Goal: Information Seeking & Learning: Check status

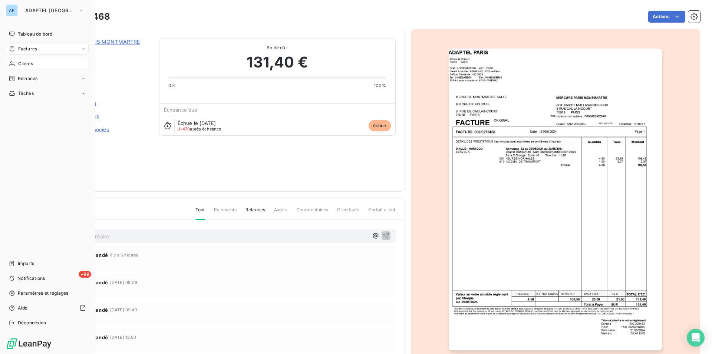
click at [40, 66] on div "Clients" at bounding box center [47, 64] width 83 height 12
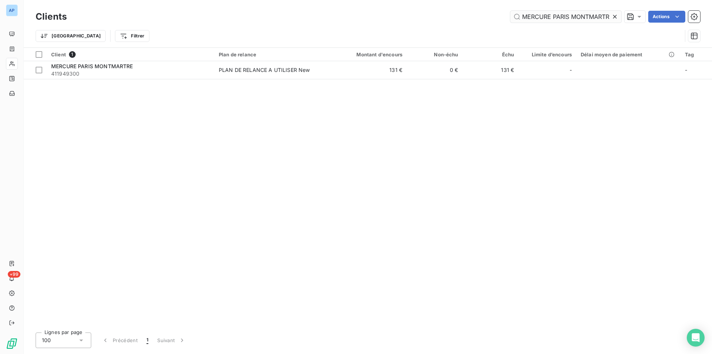
scroll to position [0, 4]
click at [615, 16] on icon at bounding box center [615, 17] width 4 height 4
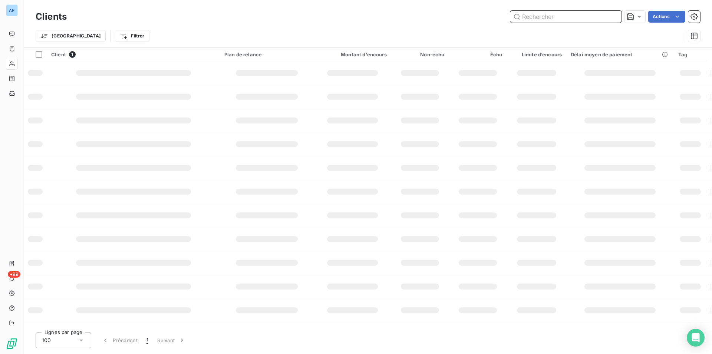
click at [615, 16] on input "text" at bounding box center [565, 17] width 111 height 12
click at [577, 21] on input "text" at bounding box center [565, 17] width 111 height 12
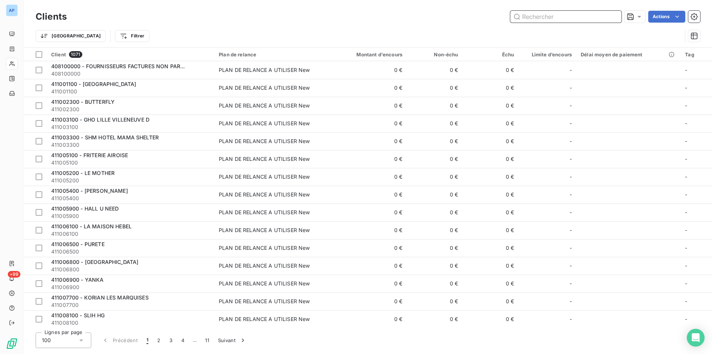
click at [577, 21] on input "text" at bounding box center [565, 17] width 111 height 12
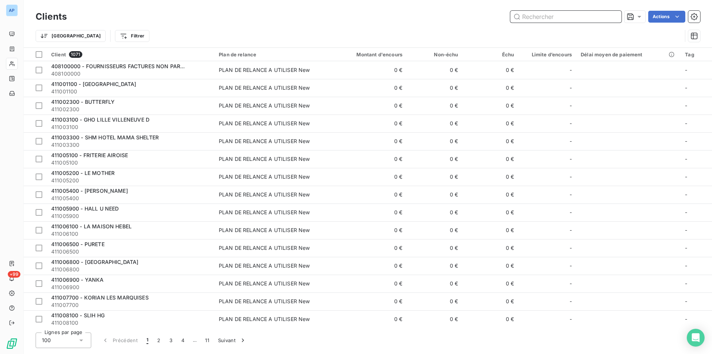
paste input "HOTEL METROPOLITAN PARIS"
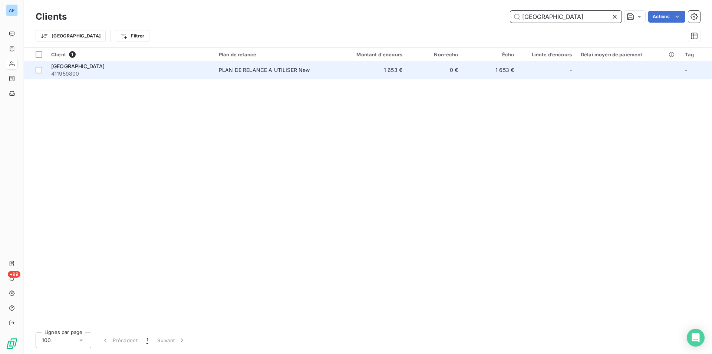
type input "HOTEL METROPOLITAN PARIS"
click at [216, 69] on td "PLAN DE RELANCE A UTILISER New" at bounding box center [273, 70] width 118 height 18
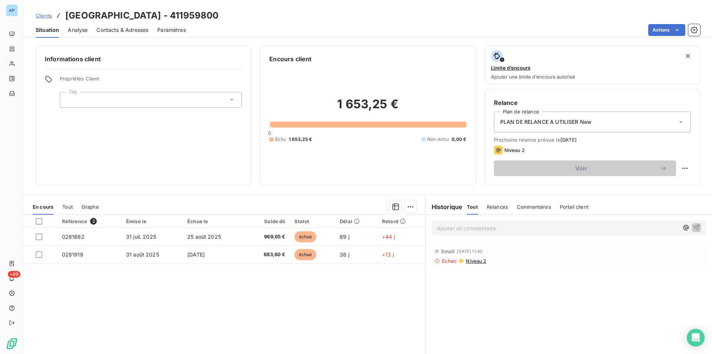
click at [267, 275] on div "Référence 2 Émise le Échue le Solde dû Statut Délai Retard 0281682 31 juil. 202…" at bounding box center [224, 286] width 401 height 143
click at [442, 257] on div "Email 29 sept. 2025, 11:42" at bounding box center [568, 251] width 268 height 12
click at [450, 262] on span "Echec" at bounding box center [449, 261] width 15 height 6
click at [477, 262] on span "Niveau 2" at bounding box center [475, 261] width 21 height 6
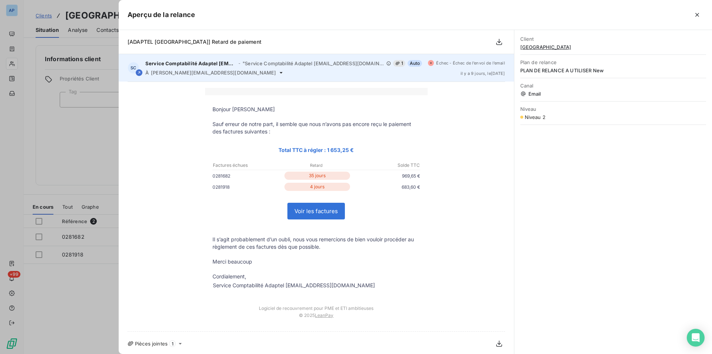
click at [447, 59] on div "SC Service Comptabilité Adaptel recouvrement@adaptel.fr - "Service Comptabilité…" at bounding box center [316, 67] width 395 height 27
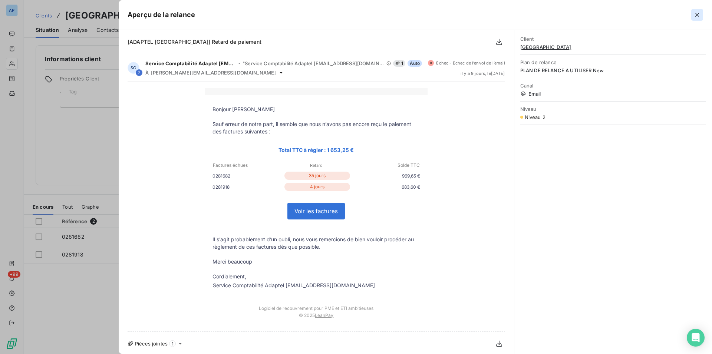
click at [700, 13] on icon "button" at bounding box center [696, 14] width 7 height 7
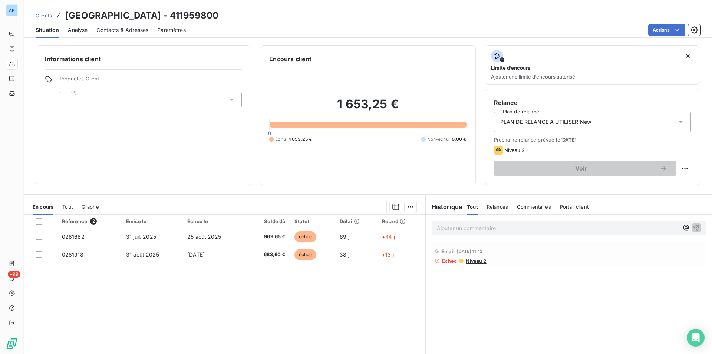
click at [586, 124] on span "PLAN DE RELANCE A UTILISER New" at bounding box center [546, 121] width 92 height 7
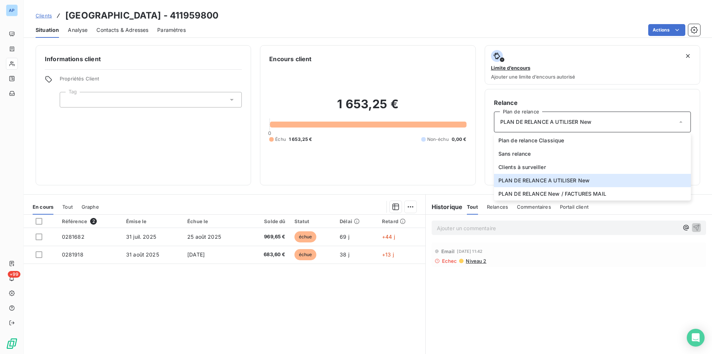
click at [432, 157] on div "1 653,25 € 0 Échu 1 653,25 € Non-échu 0,00 €" at bounding box center [367, 119] width 197 height 113
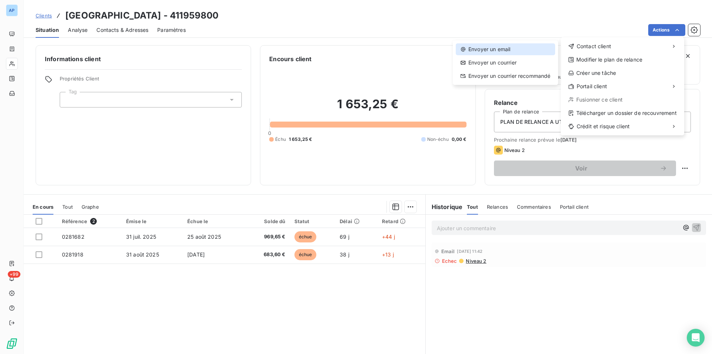
click at [477, 50] on div "Envoyer un email" at bounding box center [505, 49] width 99 height 12
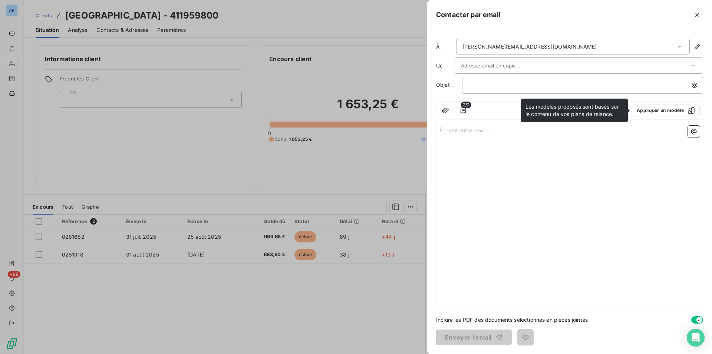
click at [680, 104] on div "2/2 Appliquer un modèle" at bounding box center [569, 111] width 266 height 18
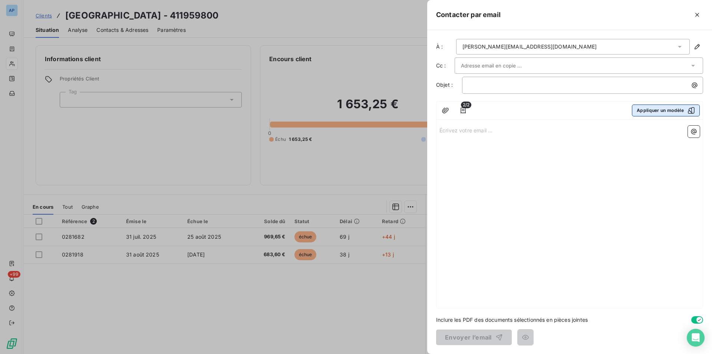
click at [675, 110] on button "Appliquer un modèle" at bounding box center [666, 111] width 68 height 12
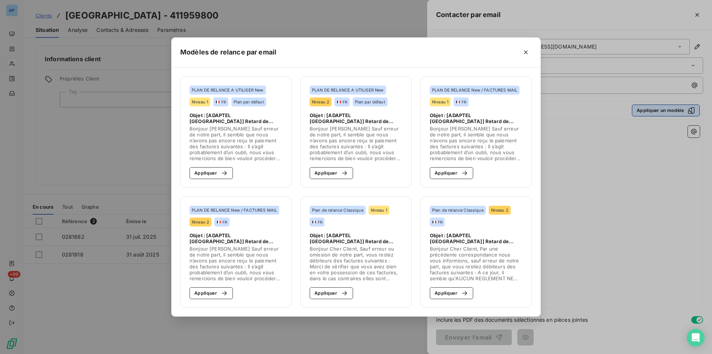
click at [675, 110] on div "Modèles de relance par email PLAN DE RELANCE A UTILISER New Niveau 1 FR Plan pa…" at bounding box center [356, 177] width 712 height 354
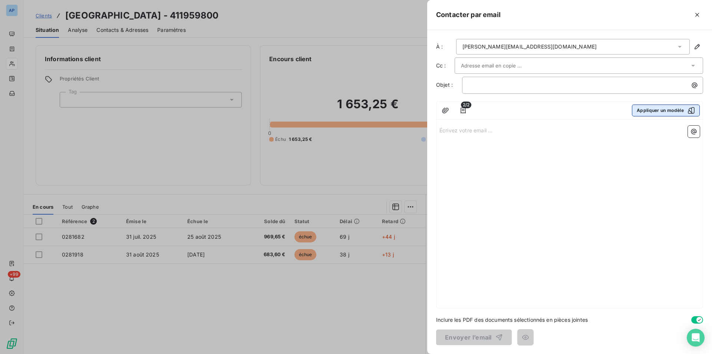
click at [657, 108] on button "Appliquer un modèle" at bounding box center [666, 111] width 68 height 12
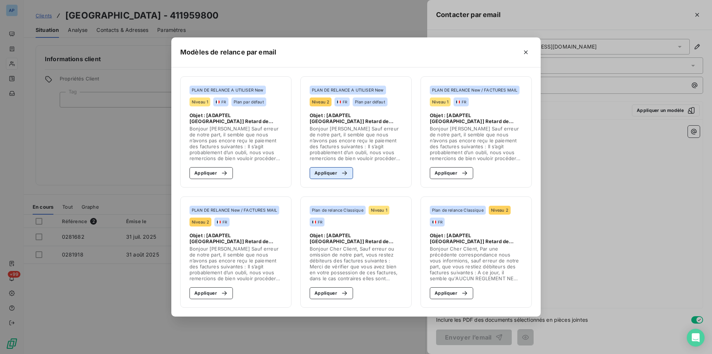
click at [343, 172] on icon "button" at bounding box center [344, 172] width 7 height 7
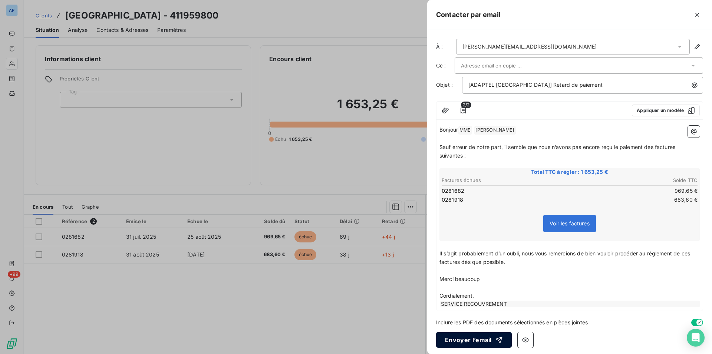
click at [467, 344] on button "Envoyer l’email" at bounding box center [474, 340] width 76 height 16
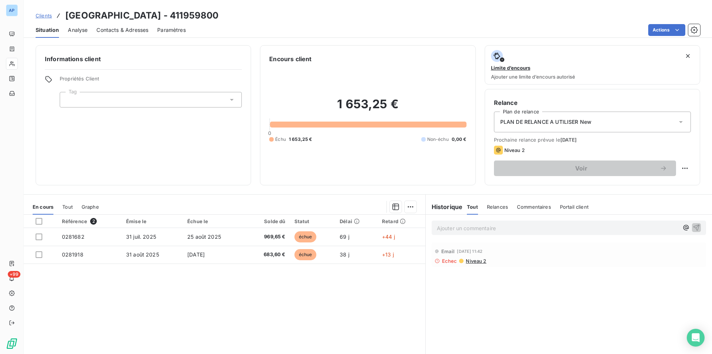
click at [532, 224] on p "Ajouter un commentaire ﻿" at bounding box center [558, 228] width 242 height 9
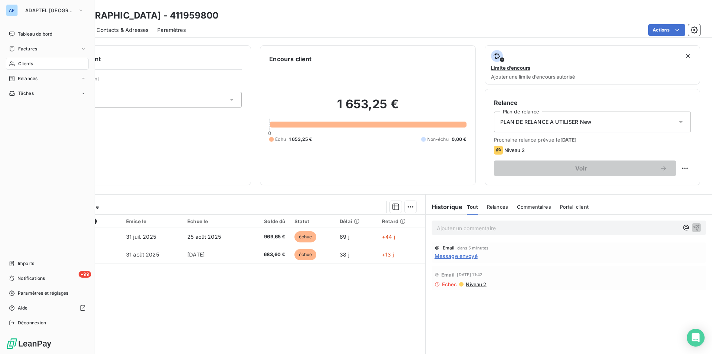
click at [16, 62] on div "Clients" at bounding box center [47, 64] width 83 height 12
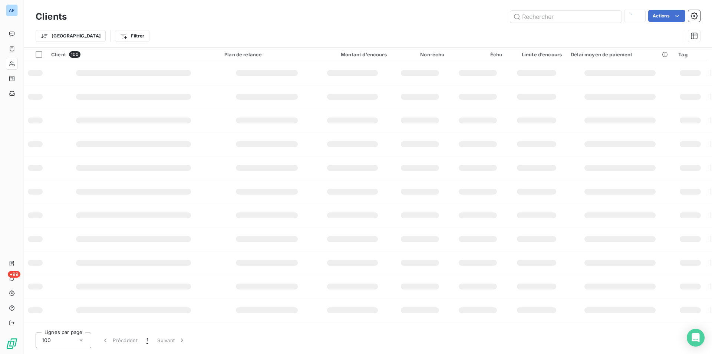
type input "[GEOGRAPHIC_DATA]"
click at [614, 17] on input "text" at bounding box center [565, 17] width 111 height 12
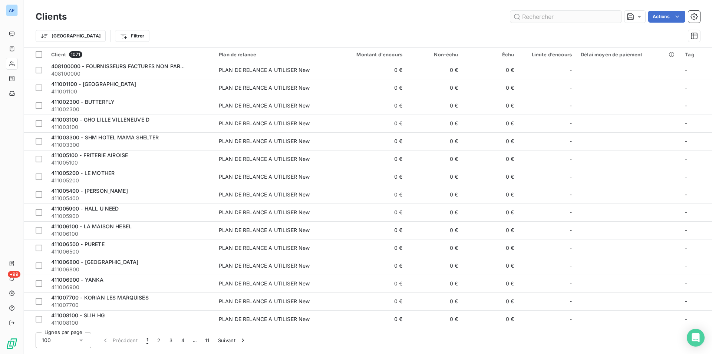
click at [614, 17] on input "text" at bounding box center [565, 17] width 111 height 12
click at [567, 17] on input "text" at bounding box center [565, 17] width 111 height 12
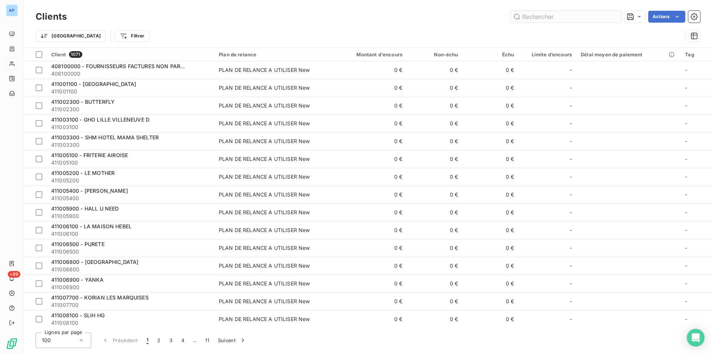
click at [566, 17] on input "text" at bounding box center [565, 17] width 111 height 12
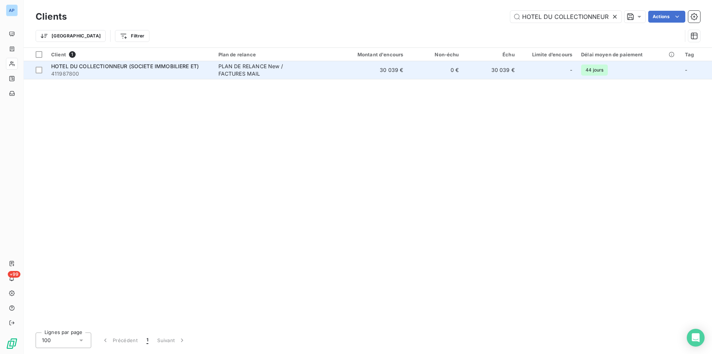
type input "HOTEL DU COLLECTIONNEUR"
click at [360, 73] on td "30 039 €" at bounding box center [370, 70] width 75 height 18
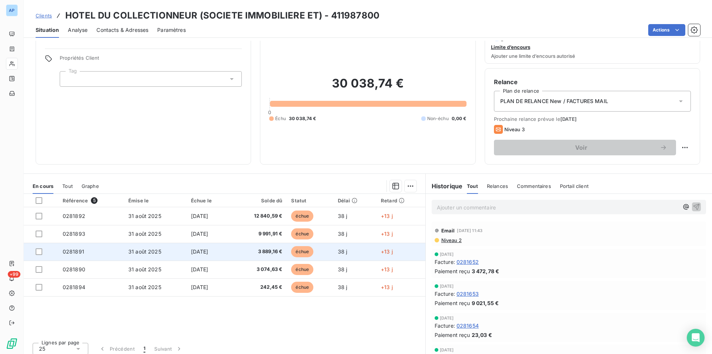
scroll to position [26, 0]
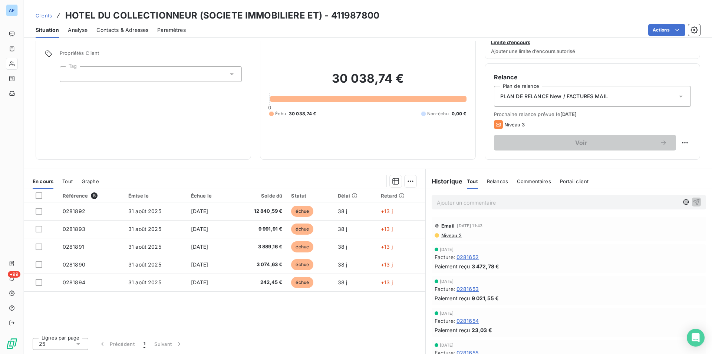
click at [218, 110] on div "Informations client Propriétés Client Tag" at bounding box center [143, 90] width 215 height 140
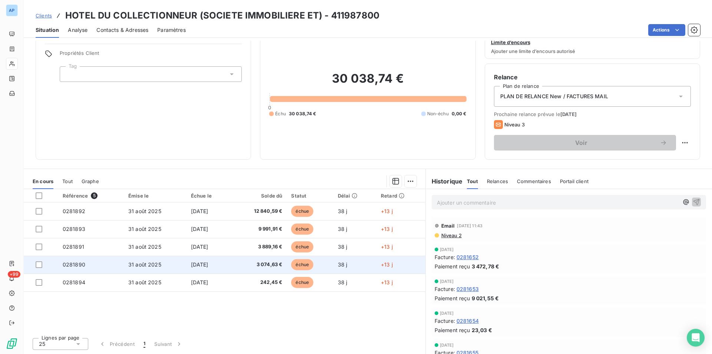
click at [217, 267] on td "[DATE]" at bounding box center [208, 265] width 44 height 18
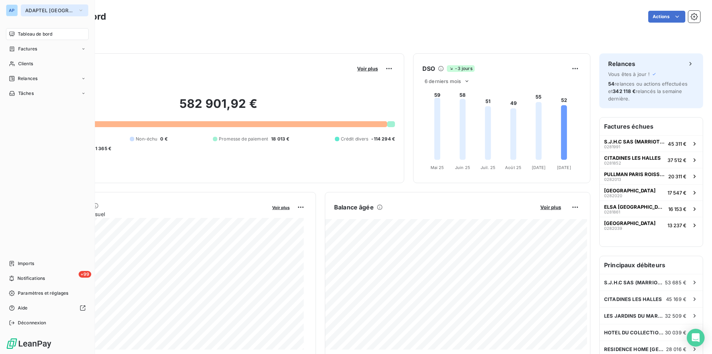
click at [43, 7] on span "ADAPTEL [GEOGRAPHIC_DATA]" at bounding box center [50, 10] width 50 height 6
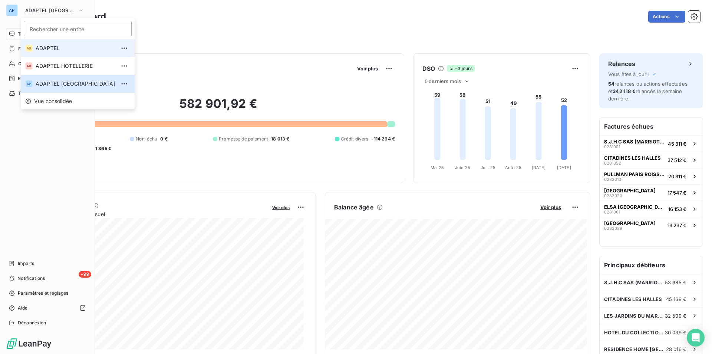
click at [54, 51] on span "ADAPTEL" at bounding box center [76, 47] width 80 height 7
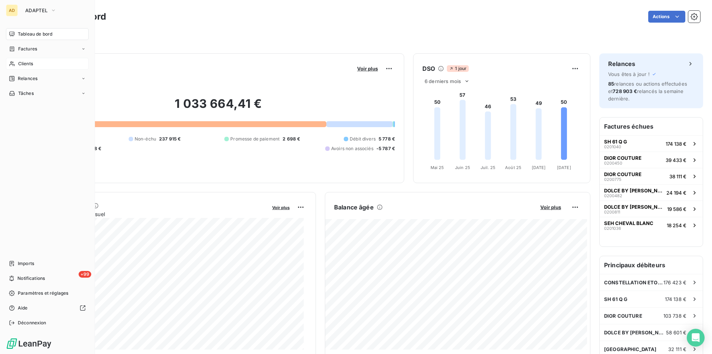
click at [26, 64] on span "Clients" at bounding box center [25, 63] width 15 height 7
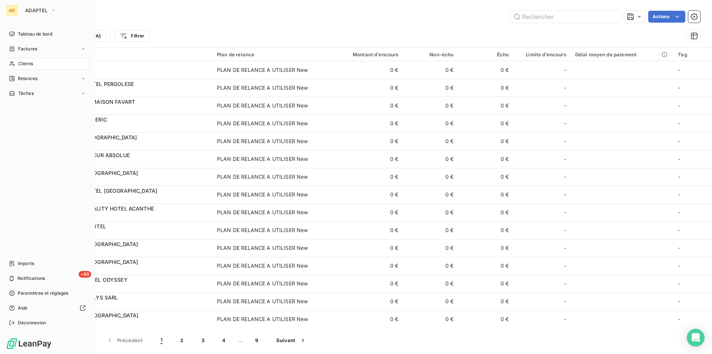
click at [23, 62] on span "Clients" at bounding box center [25, 63] width 15 height 7
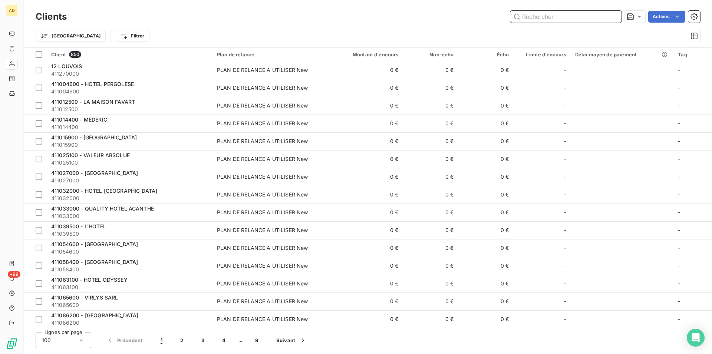
click at [550, 18] on input "text" at bounding box center [565, 17] width 111 height 12
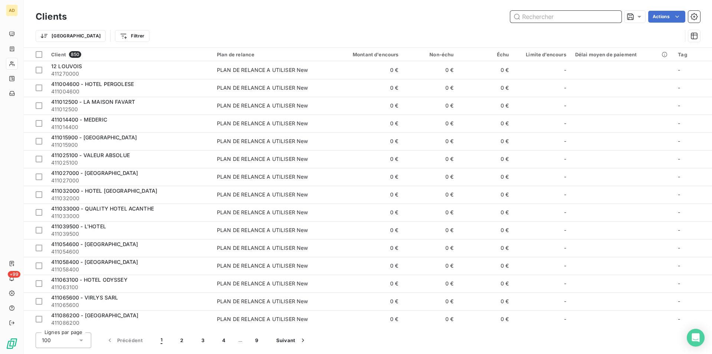
click at [550, 18] on input "text" at bounding box center [565, 17] width 111 height 12
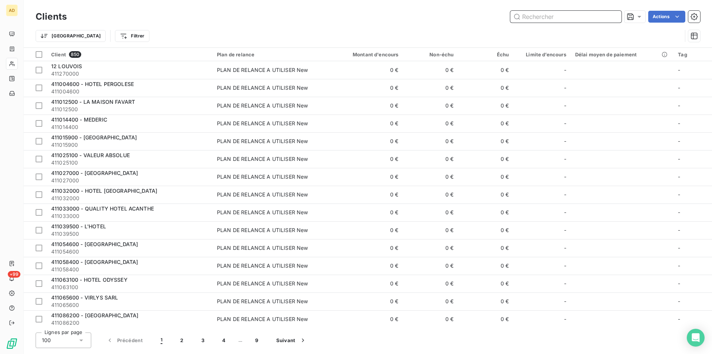
click at [550, 18] on input "text" at bounding box center [565, 17] width 111 height 12
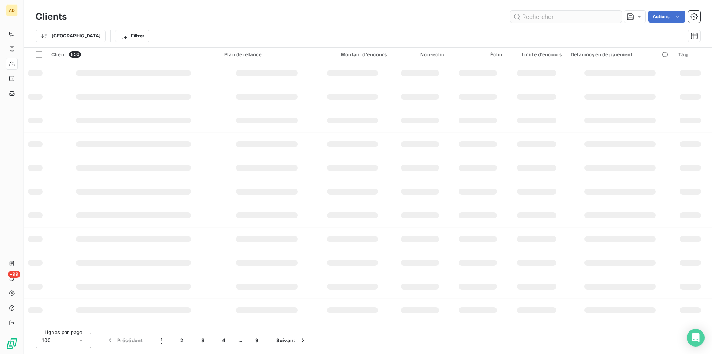
click at [548, 8] on div "Clients Actions Trier Filtrer" at bounding box center [368, 23] width 688 height 47
click at [542, 20] on input "text" at bounding box center [565, 17] width 111 height 12
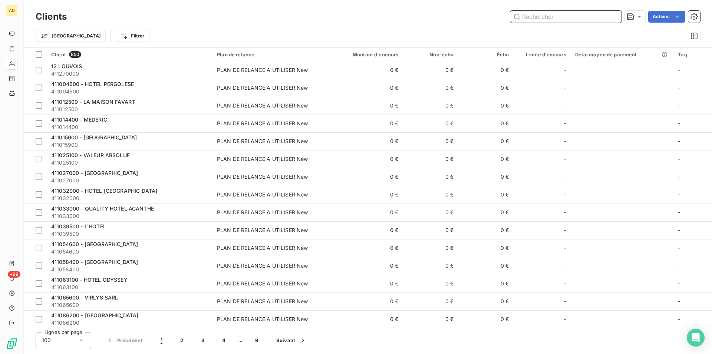
click at [542, 19] on input "text" at bounding box center [565, 17] width 111 height 12
paste input "CITADINES REPUBLIQUE [GEOGRAPHIC_DATA]"
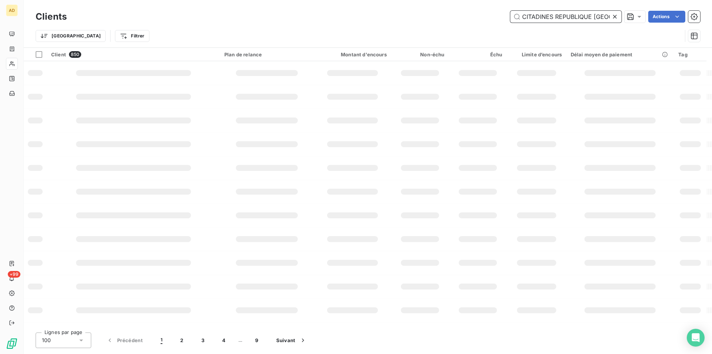
scroll to position [0, 0]
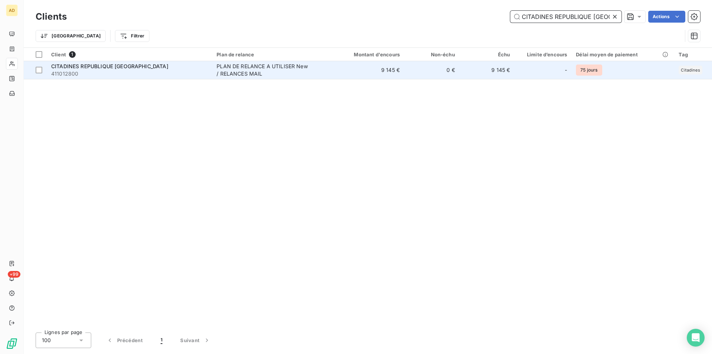
type input "CITADINES REPUBLIQUE [GEOGRAPHIC_DATA]"
click at [166, 69] on div "CITADINES REPUBLIQUE [GEOGRAPHIC_DATA]" at bounding box center [129, 66] width 156 height 7
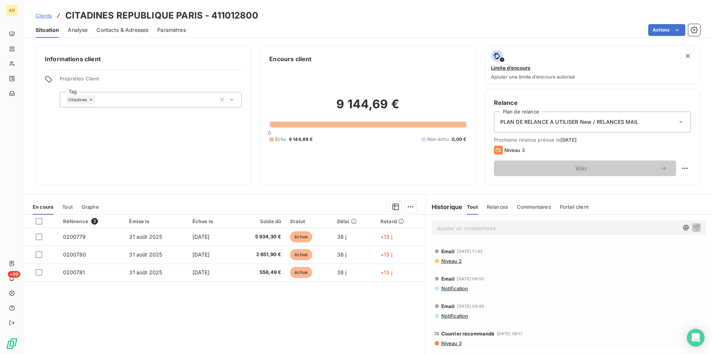
click at [310, 301] on div "Référence 3 Émise le Échue le Solde dû Statut Délai Retard 0200779 [DATE] [DATE…" at bounding box center [224, 286] width 401 height 143
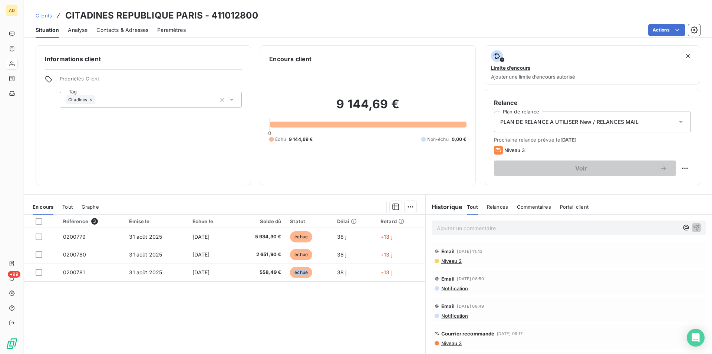
click at [310, 301] on div "Référence 3 Émise le Échue le Solde dû Statut Délai Retard 0200779 [DATE] [DATE…" at bounding box center [224, 286] width 401 height 143
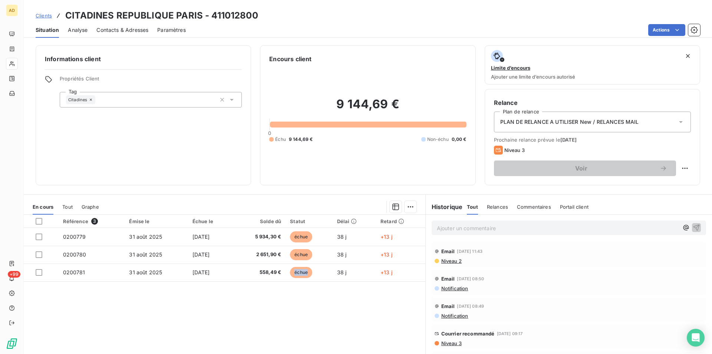
click at [310, 301] on div "Référence 3 Émise le Échue le Solde dû Statut Délai Retard 0200779 [DATE] [DATE…" at bounding box center [224, 286] width 401 height 143
click at [206, 310] on div "Référence 3 Émise le Échue le Solde dû Statut Délai Retard 0200779 [DATE] [DATE…" at bounding box center [224, 286] width 401 height 143
click at [180, 193] on div "Informations client Propriétés Client Tag Citadines Encours client 9 144,69 € 0…" at bounding box center [368, 197] width 688 height 313
click at [221, 351] on div "Référence 3 Émise le Échue le Solde dû Statut Délai Retard 0200779 [DATE] [DATE…" at bounding box center [224, 286] width 401 height 143
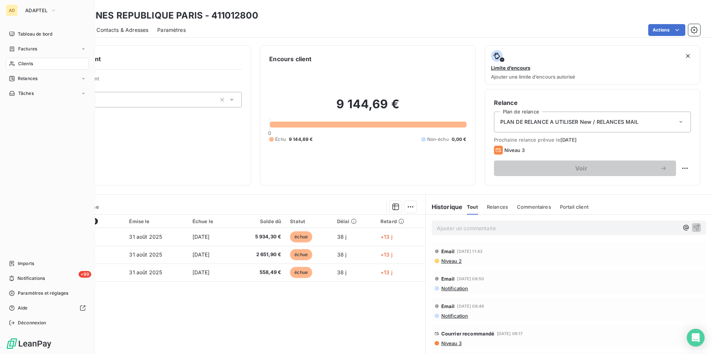
click at [13, 63] on icon at bounding box center [12, 64] width 6 height 6
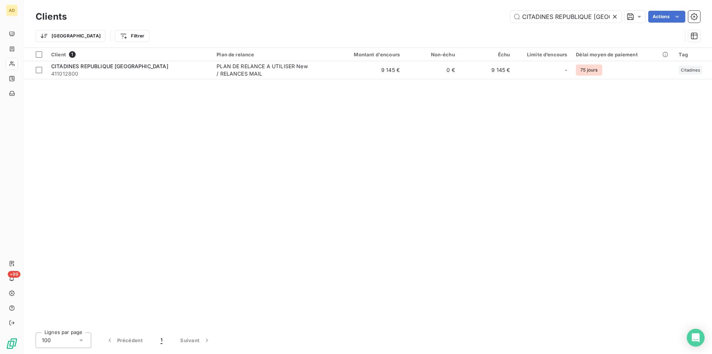
scroll to position [0, 0]
click at [615, 20] on icon at bounding box center [614, 16] width 7 height 7
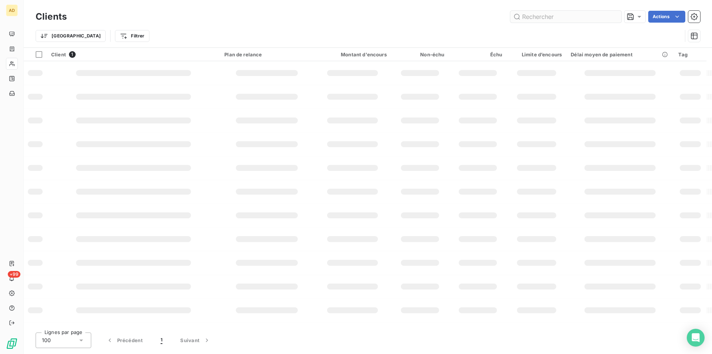
scroll to position [0, 0]
click at [581, 19] on input "text" at bounding box center [565, 17] width 111 height 12
click at [565, 22] on input "text" at bounding box center [565, 17] width 111 height 12
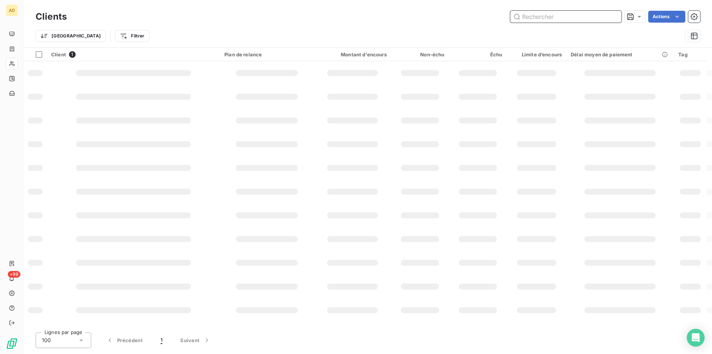
click at [558, 20] on input "text" at bounding box center [565, 17] width 111 height 12
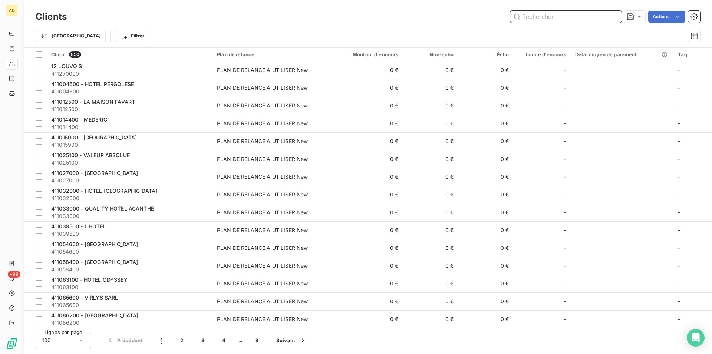
click at [558, 20] on input "text" at bounding box center [565, 17] width 111 height 12
paste input "CITADINES REPUBLIQUE"
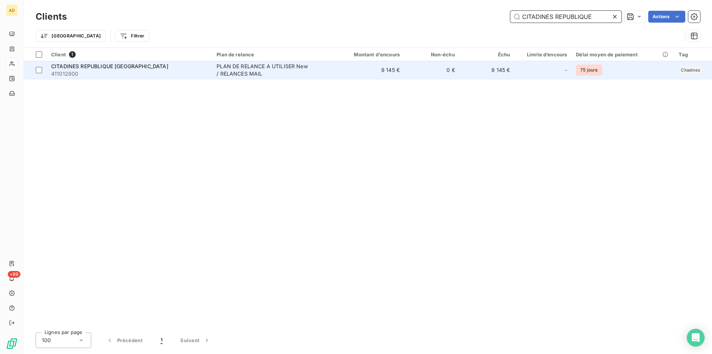
type input "CITADINES REPUBLIQUE"
click at [222, 71] on div "PLAN DE RELANCE A UTILISER New / RELANCES MAIL" at bounding box center [262, 70] width 93 height 15
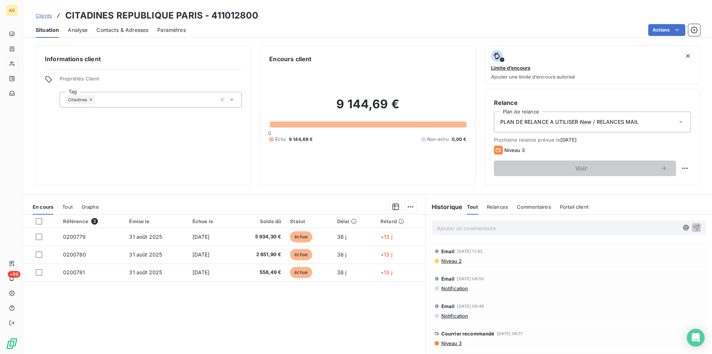
click at [273, 308] on div "Référence 3 Émise le Échue le Solde dû Statut Délai Retard 0200779 [DATE] [DATE…" at bounding box center [224, 286] width 401 height 143
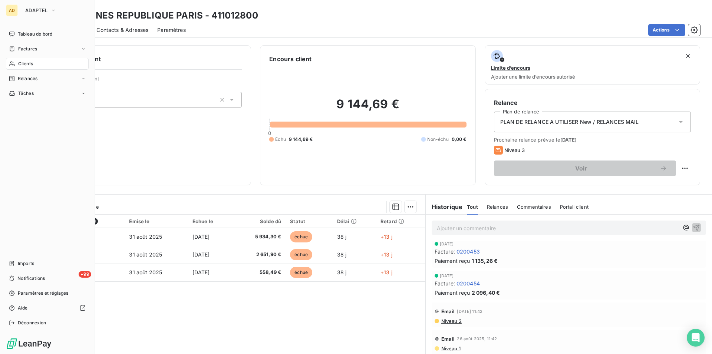
click at [17, 62] on div "Clients" at bounding box center [47, 64] width 83 height 12
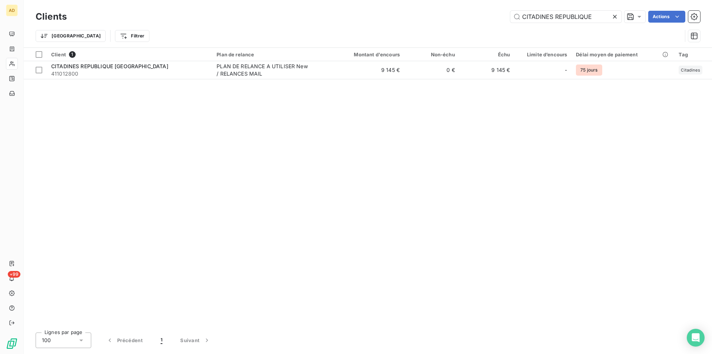
click at [616, 16] on icon at bounding box center [614, 16] width 7 height 7
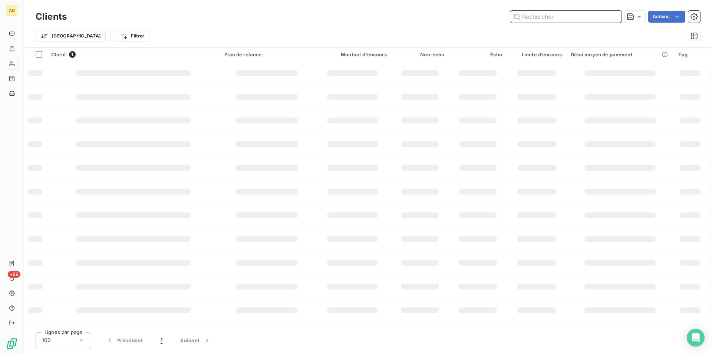
click at [616, 16] on input "CITADINES REPUBLIQUE" at bounding box center [565, 17] width 111 height 12
click at [616, 16] on input "text" at bounding box center [565, 17] width 111 height 12
click at [594, 17] on input "text" at bounding box center [565, 17] width 111 height 12
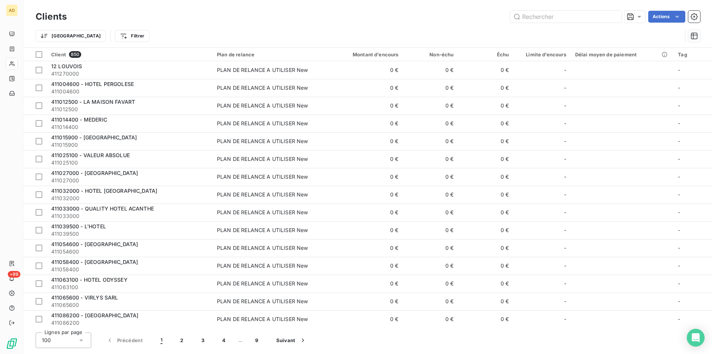
click at [575, 26] on div "Trier Filtrer" at bounding box center [368, 35] width 664 height 23
click at [572, 19] on input "text" at bounding box center [565, 17] width 111 height 12
paste input "411015000"
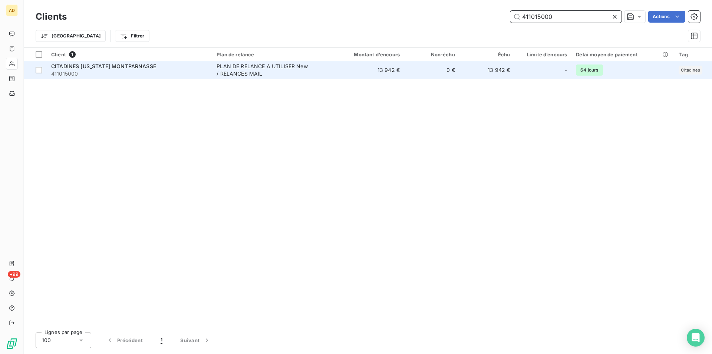
type input "411015000"
click at [251, 69] on div "PLAN DE RELANCE A UTILISER New / RELANCES MAIL" at bounding box center [262, 70] width 93 height 15
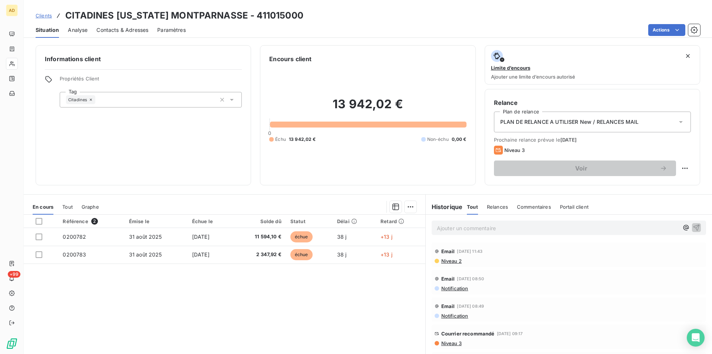
click at [285, 290] on div "Référence 2 Émise le Échue le Solde dû Statut Délai Retard 0200782 [DATE] [DATE…" at bounding box center [224, 286] width 401 height 143
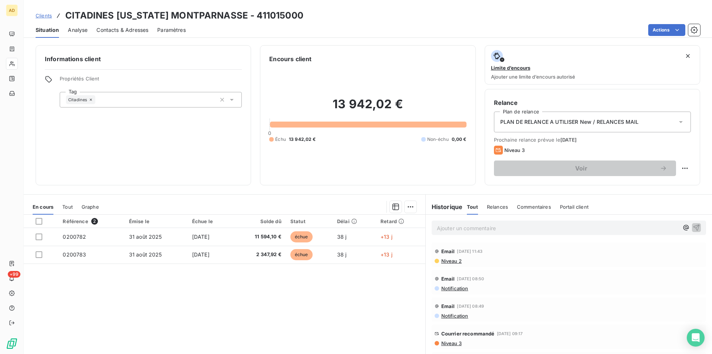
click at [285, 290] on div "Référence 2 Émise le Échue le Solde dû Statut Délai Retard 0200782 [DATE] [DATE…" at bounding box center [224, 286] width 401 height 143
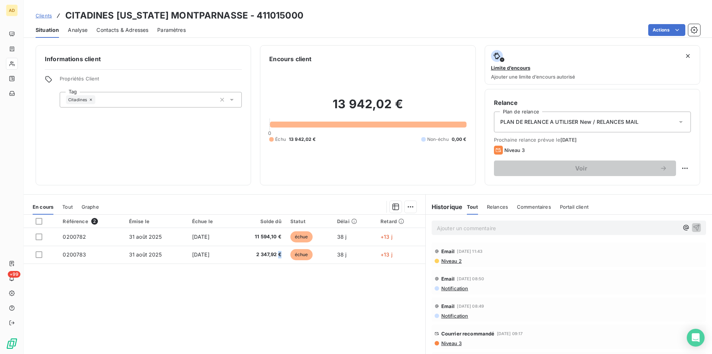
click at [285, 290] on div "Référence 2 Émise le Échue le Solde dû Statut Délai Retard 0200782 [DATE] [DATE…" at bounding box center [224, 286] width 401 height 143
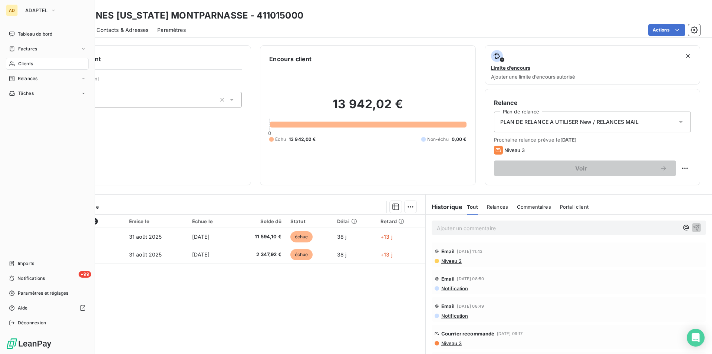
click at [17, 66] on div "Clients" at bounding box center [47, 64] width 83 height 12
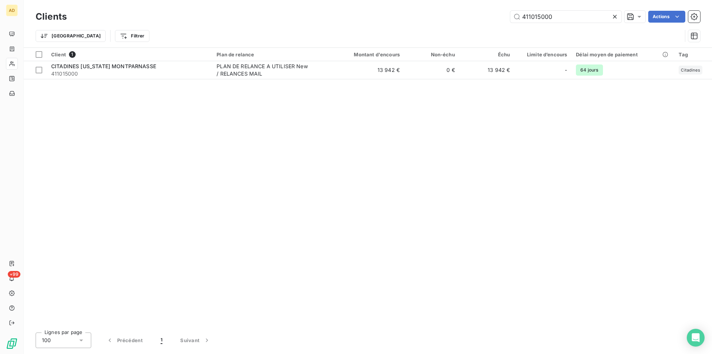
click at [612, 19] on icon at bounding box center [614, 16] width 7 height 7
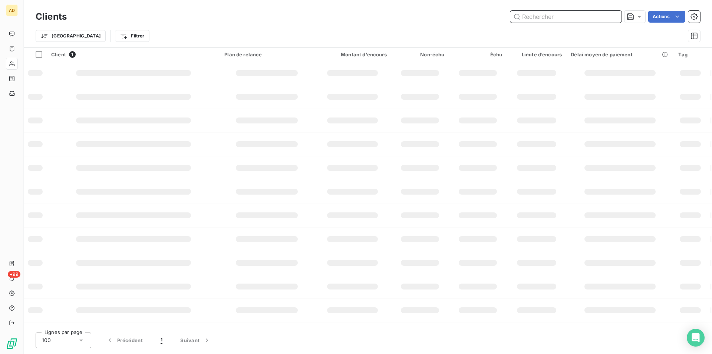
click at [612, 19] on input "text" at bounding box center [565, 17] width 111 height 12
click at [595, 19] on input "text" at bounding box center [565, 17] width 111 height 12
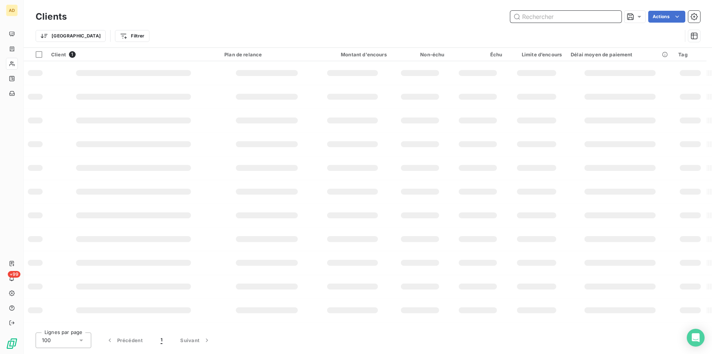
click at [595, 19] on input "text" at bounding box center [565, 17] width 111 height 12
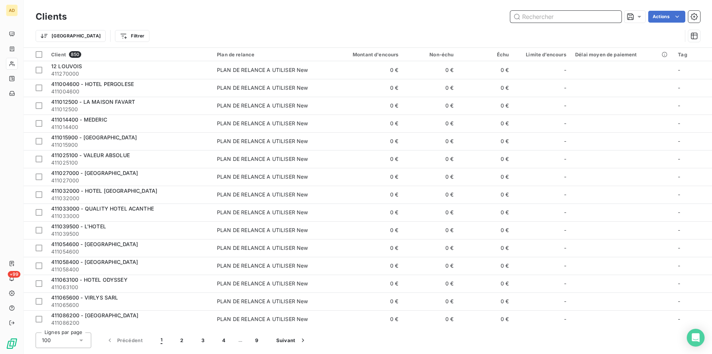
paste input "CITADINES MONTMARTRE"
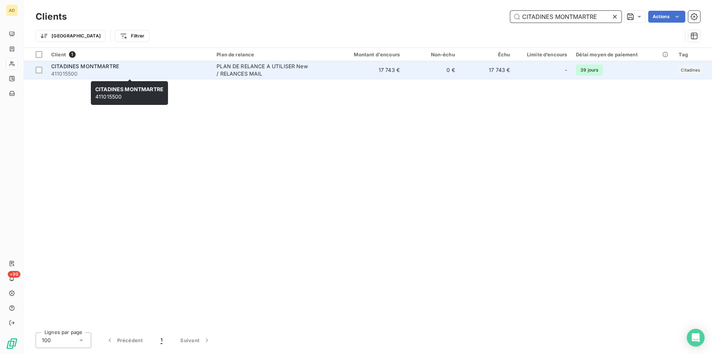
type input "CITADINES MONTMARTRE"
click at [145, 63] on div "CITADINES MONTMARTRE" at bounding box center [129, 66] width 156 height 7
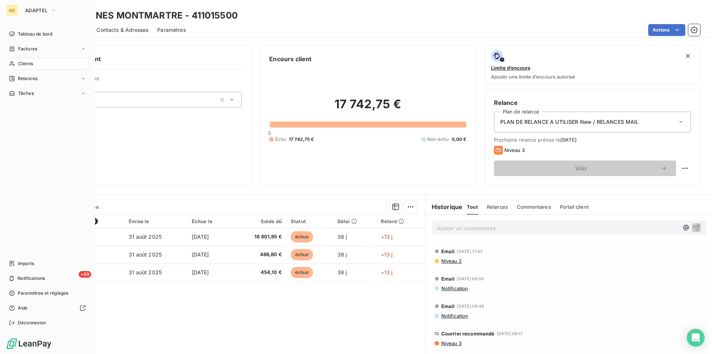
click at [20, 63] on span "Clients" at bounding box center [25, 63] width 15 height 7
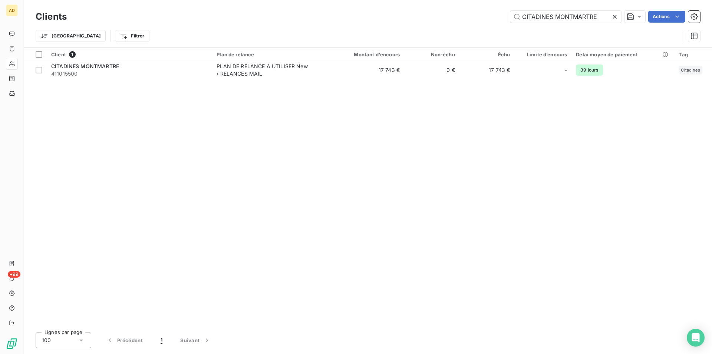
click at [612, 15] on icon at bounding box center [614, 16] width 7 height 7
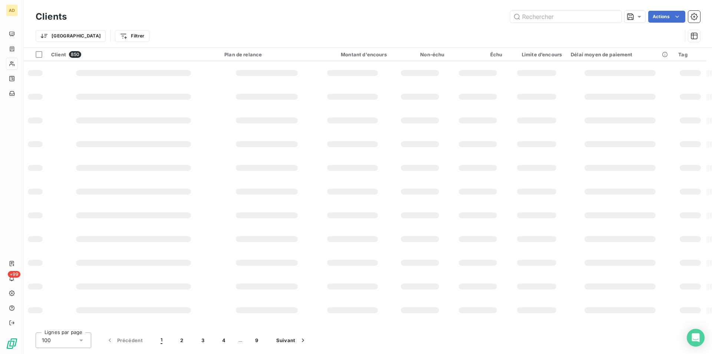
click at [585, 10] on div "Clients Actions" at bounding box center [368, 17] width 664 height 16
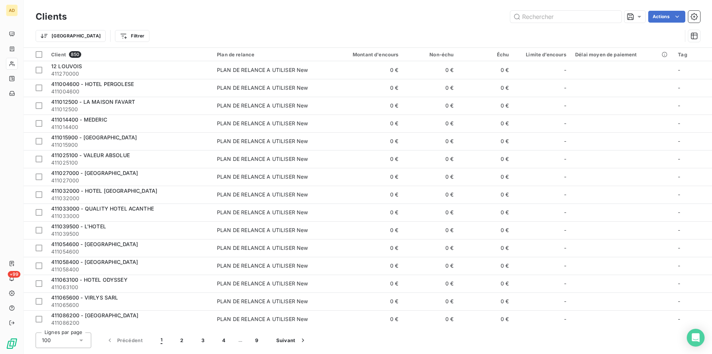
click at [585, 10] on div "Clients Actions" at bounding box center [368, 17] width 664 height 16
click at [554, 17] on input "text" at bounding box center [565, 17] width 111 height 12
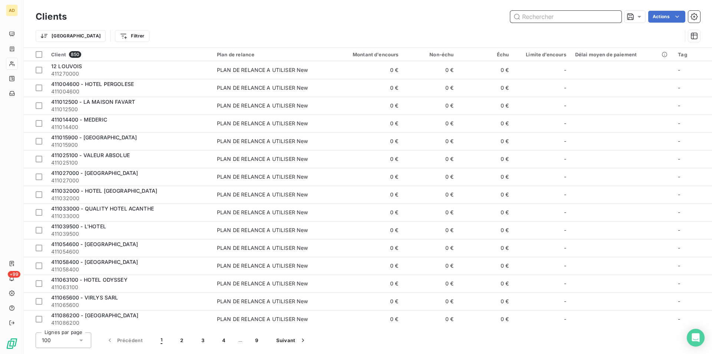
paste input "CITADINES TROCADERO"
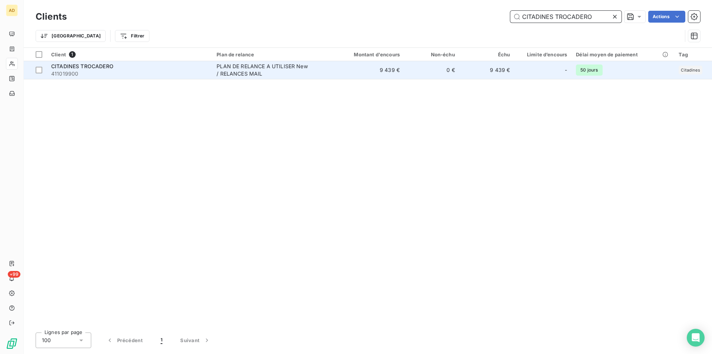
type input "CITADINES TROCADERO"
click at [323, 71] on span "PLAN DE RELANCE A UTILISER New / RELANCES MAIL" at bounding box center [270, 70] width 109 height 15
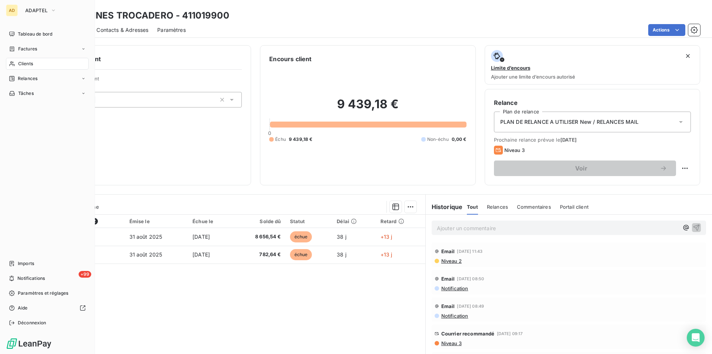
click at [13, 66] on icon at bounding box center [11, 64] width 5 height 5
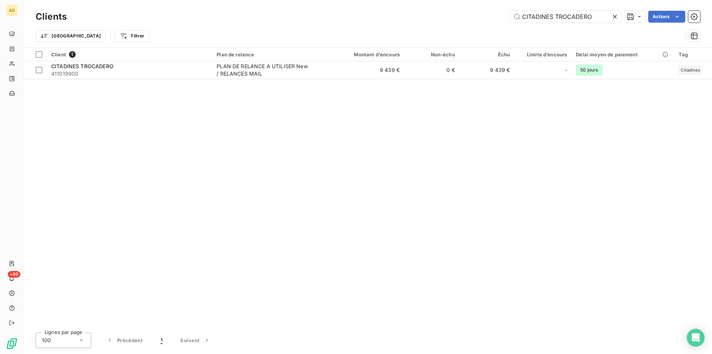
click at [612, 15] on icon at bounding box center [614, 16] width 7 height 7
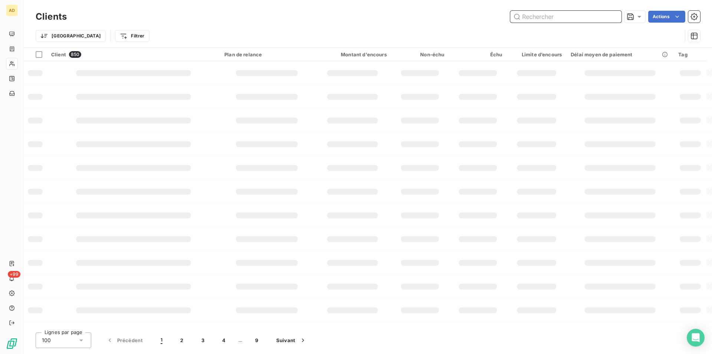
click at [612, 15] on input "text" at bounding box center [565, 17] width 111 height 12
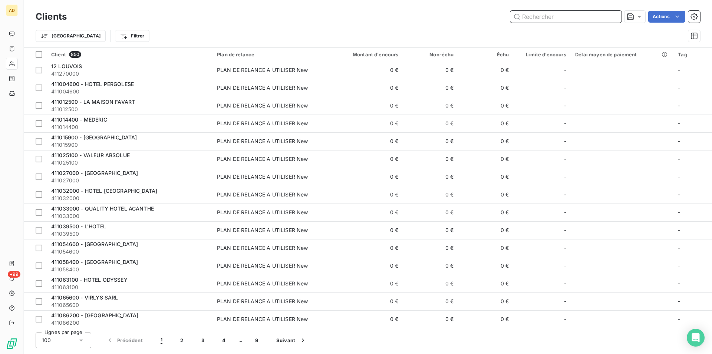
click at [612, 15] on input "text" at bounding box center [565, 17] width 111 height 12
click at [596, 19] on input "text" at bounding box center [565, 17] width 111 height 12
click at [587, 19] on input "text" at bounding box center [565, 17] width 111 height 12
click at [579, 19] on input "text" at bounding box center [565, 17] width 111 height 12
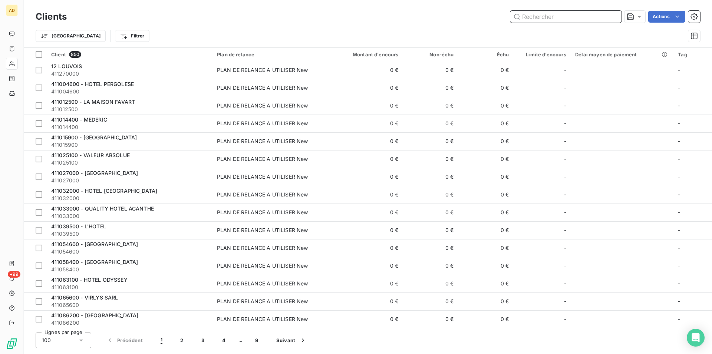
click at [579, 19] on input "text" at bounding box center [565, 17] width 111 height 12
click at [578, 19] on input "text" at bounding box center [565, 17] width 111 height 12
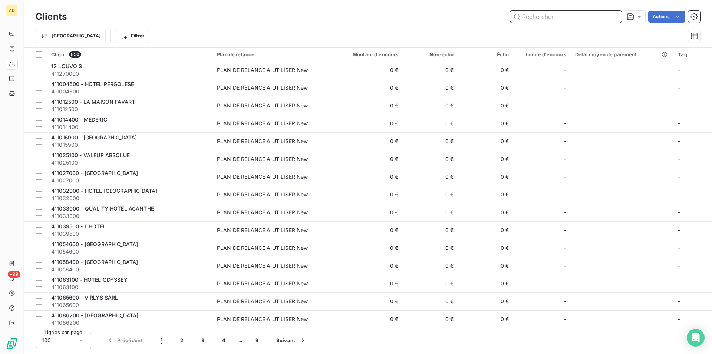
click at [578, 16] on input "text" at bounding box center [565, 17] width 111 height 12
paste input "411030100"
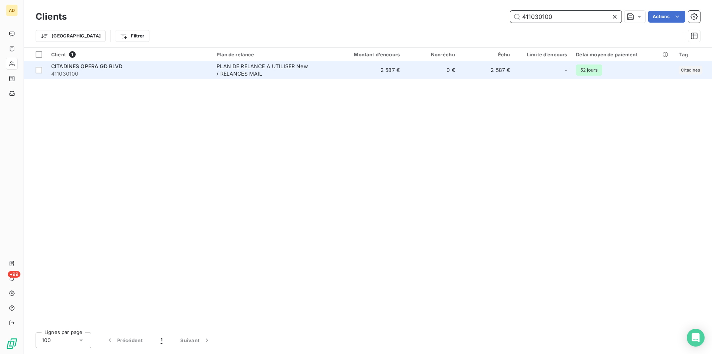
type input "411030100"
click at [335, 69] on td "2 587 €" at bounding box center [367, 70] width 74 height 18
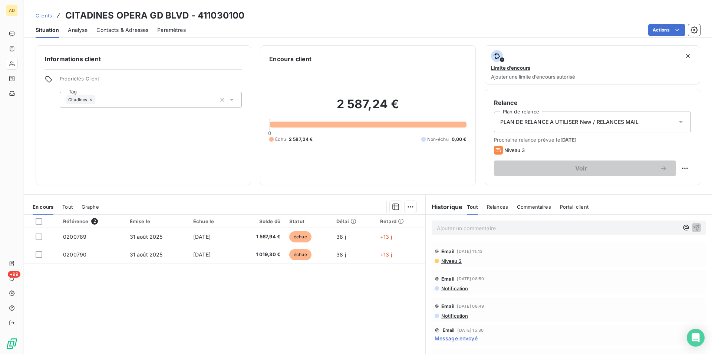
click at [337, 39] on div "Clients CITADINES OPERA GD BLVD - 411030100 Situation Analyse Contacts & Adress…" at bounding box center [368, 177] width 688 height 354
click at [307, 297] on div "Référence 2 Émise le Échue le Solde dû Statut Délai Retard 0200789 [DATE] [DATE…" at bounding box center [224, 286] width 401 height 143
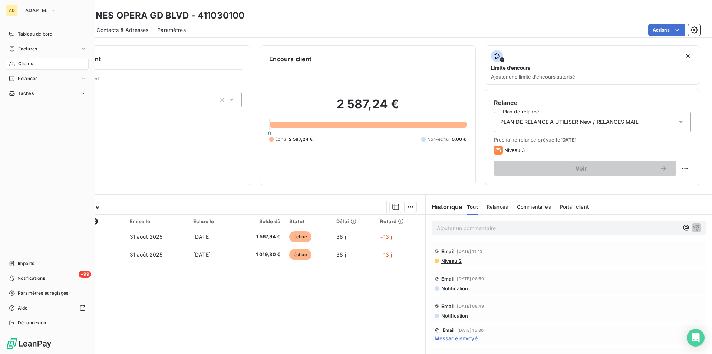
click at [63, 63] on div "Clients" at bounding box center [47, 64] width 83 height 12
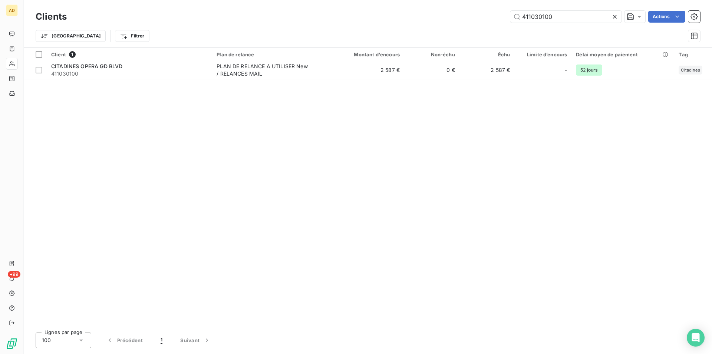
click at [614, 16] on icon at bounding box center [614, 16] width 7 height 7
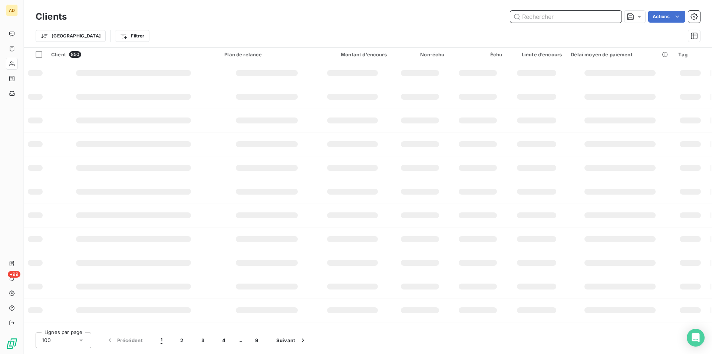
click at [554, 12] on input "text" at bounding box center [565, 17] width 111 height 12
click at [550, 16] on input "text" at bounding box center [565, 17] width 111 height 12
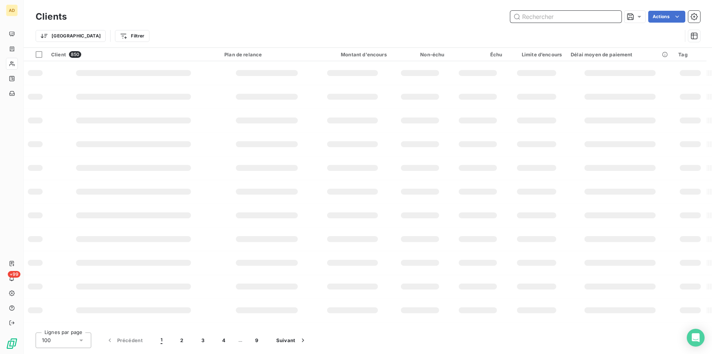
click at [549, 16] on input "text" at bounding box center [565, 17] width 111 height 12
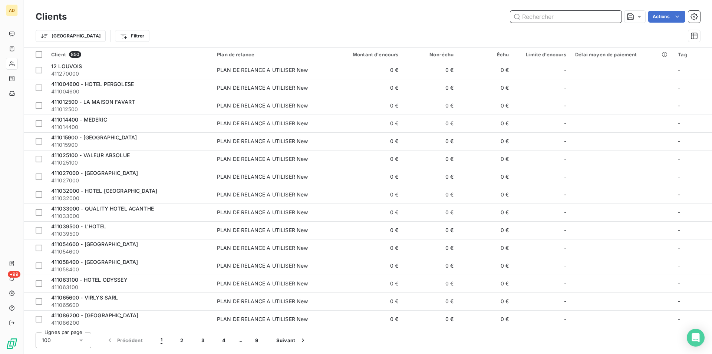
paste input "SAINT LOUIS VINCENNES"
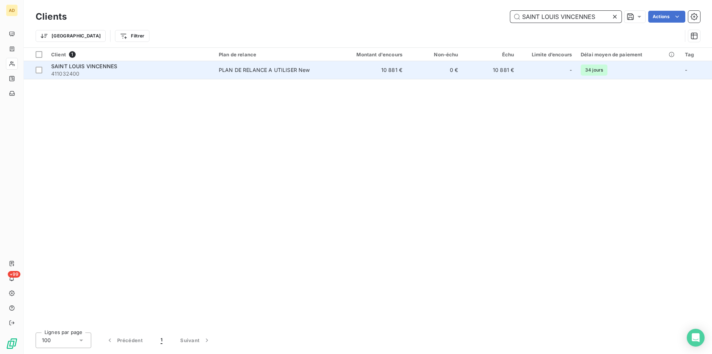
type input "SAINT LOUIS VINCENNES"
click at [212, 68] on td "[GEOGRAPHIC_DATA] VINCENNES 411032400" at bounding box center [131, 70] width 168 height 18
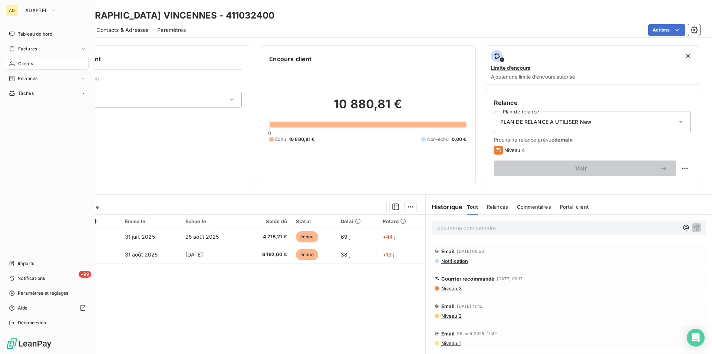
click at [10, 67] on div "Clients" at bounding box center [47, 64] width 83 height 12
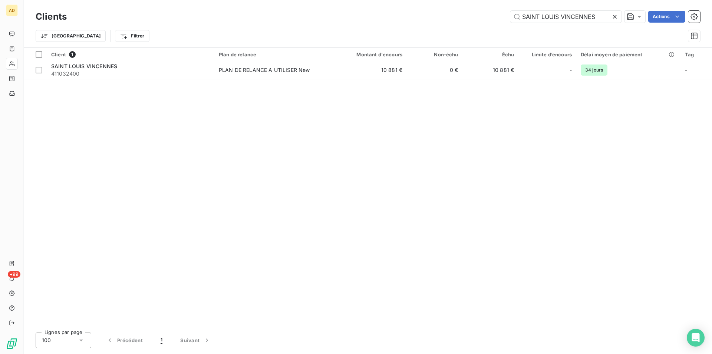
click at [617, 16] on icon at bounding box center [614, 16] width 7 height 7
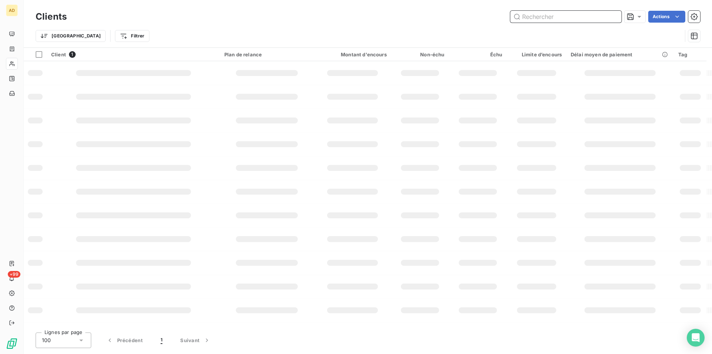
click at [617, 16] on input "text" at bounding box center [565, 17] width 111 height 12
click at [561, 13] on input "text" at bounding box center [565, 17] width 111 height 12
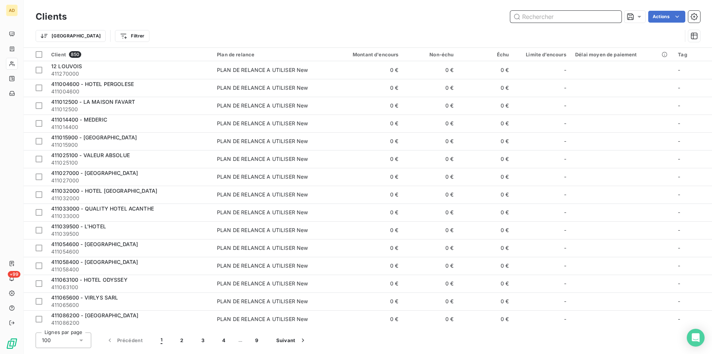
click at [561, 13] on input "text" at bounding box center [565, 17] width 111 height 12
paste input "[GEOGRAPHIC_DATA]"
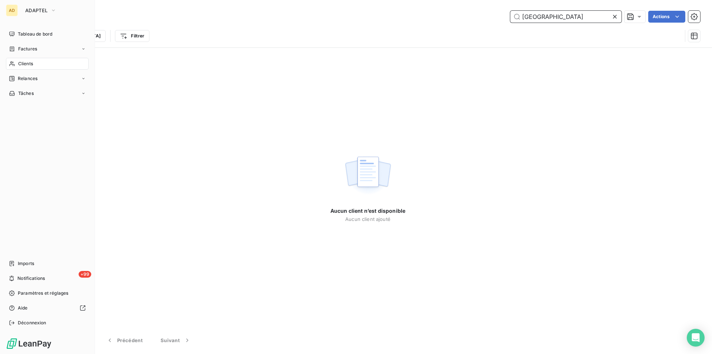
type input "[GEOGRAPHIC_DATA]"
click at [16, 62] on div "Clients" at bounding box center [47, 64] width 83 height 12
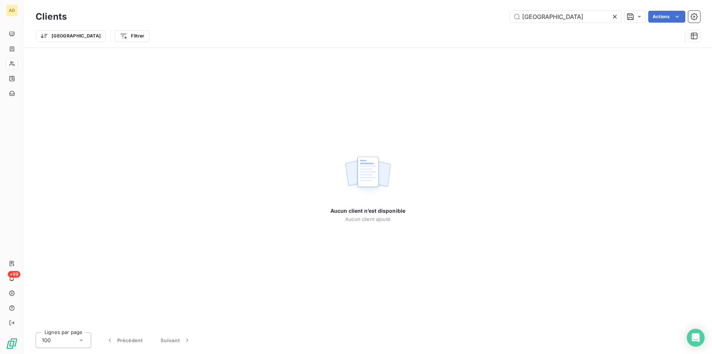
click at [613, 19] on icon at bounding box center [614, 16] width 7 height 7
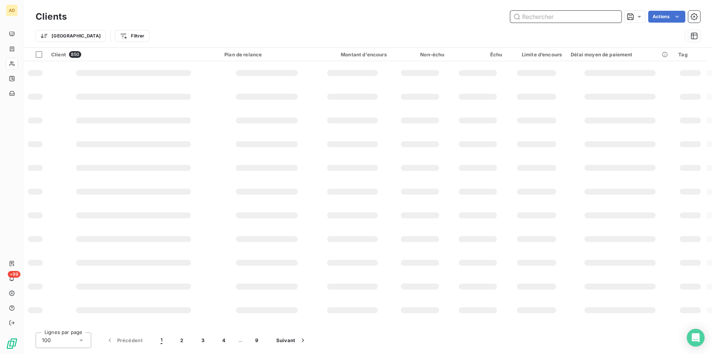
click at [534, 15] on input "text" at bounding box center [565, 17] width 111 height 12
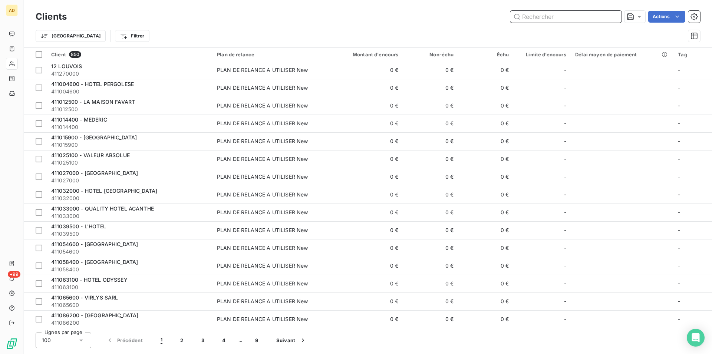
click at [534, 15] on input "text" at bounding box center [565, 17] width 111 height 12
click at [503, 15] on div "Actions" at bounding box center [388, 17] width 624 height 12
click at [565, 13] on input "text" at bounding box center [565, 17] width 111 height 12
click at [560, 16] on input "text" at bounding box center [565, 17] width 111 height 12
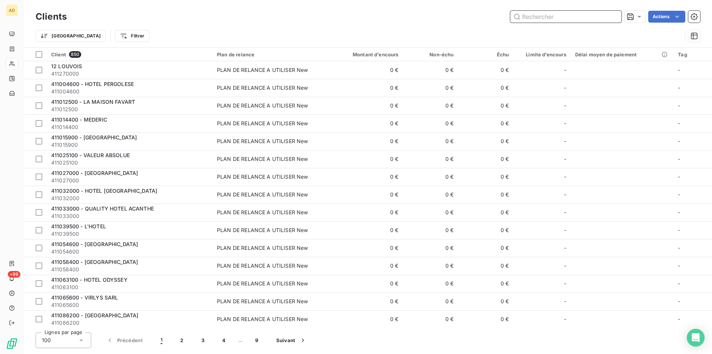
paste input "[GEOGRAPHIC_DATA]"
type input "[GEOGRAPHIC_DATA]"
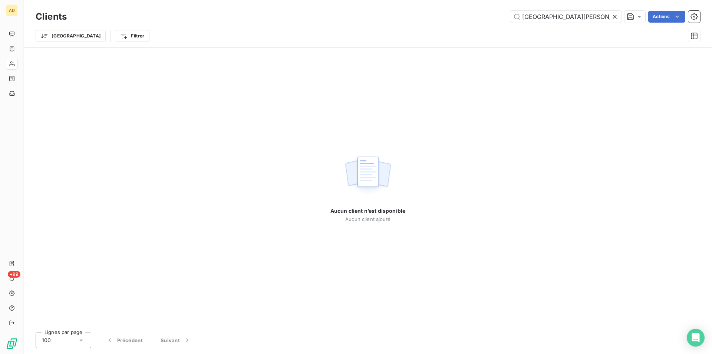
type input "[GEOGRAPHIC_DATA][PERSON_NAME]"
click at [614, 15] on icon at bounding box center [614, 16] width 7 height 7
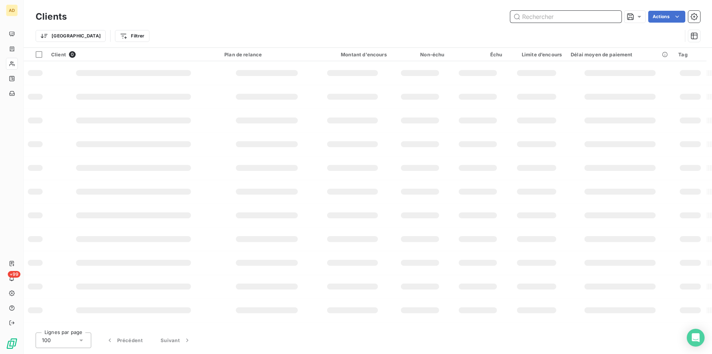
click at [589, 16] on input "text" at bounding box center [565, 17] width 111 height 12
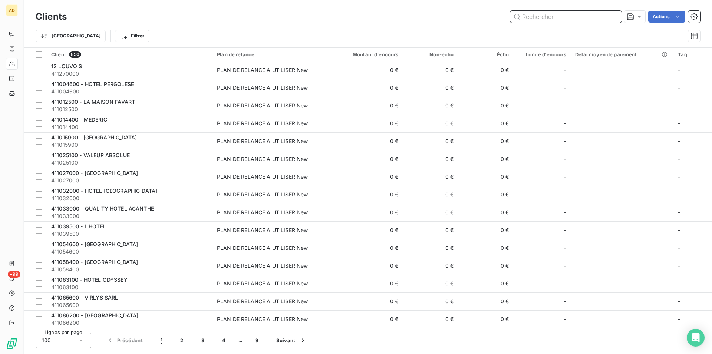
click at [589, 16] on input "text" at bounding box center [565, 17] width 111 height 12
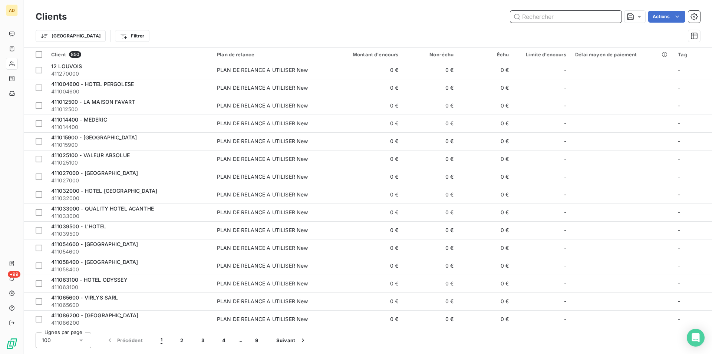
click at [589, 16] on input "text" at bounding box center [565, 17] width 111 height 12
click at [586, 12] on input "text" at bounding box center [565, 17] width 111 height 12
click at [570, 21] on input "text" at bounding box center [565, 17] width 111 height 12
paste input "411032400"
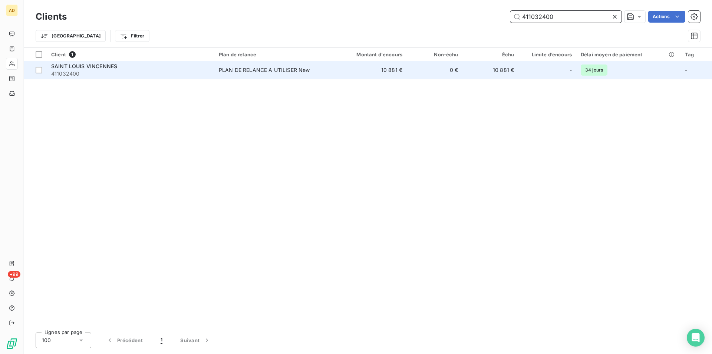
type input "411032400"
click at [326, 75] on td "PLAN DE RELANCE A UTILISER New" at bounding box center [273, 70] width 118 height 18
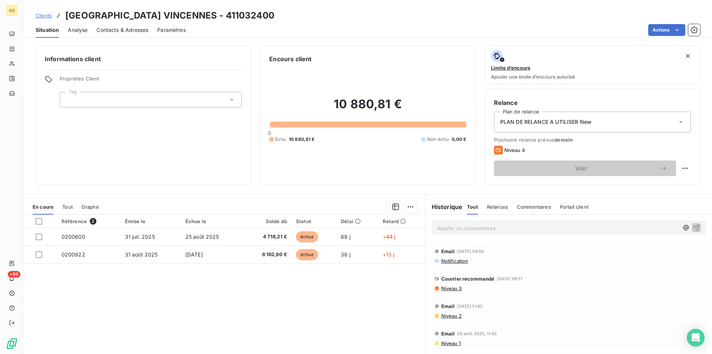
click at [263, 301] on div "Référence 2 Émise le Échue le Solde dû Statut Délai Retard 0200600 [DATE] [DATE…" at bounding box center [224, 286] width 401 height 143
click at [218, 323] on div "Référence 2 Émise le Échue le Solde dû Statut Délai Retard 0200600 [DATE] [DATE…" at bounding box center [224, 286] width 401 height 143
click at [270, 313] on div "Référence 2 Émise le Échue le Solde dû Statut Délai Retard 0200600 [DATE] [DATE…" at bounding box center [224, 286] width 401 height 143
click at [187, 323] on div "Référence 2 Émise le Échue le Solde dû Statut Délai Retard 0200600 [DATE] [DATE…" at bounding box center [224, 286] width 401 height 143
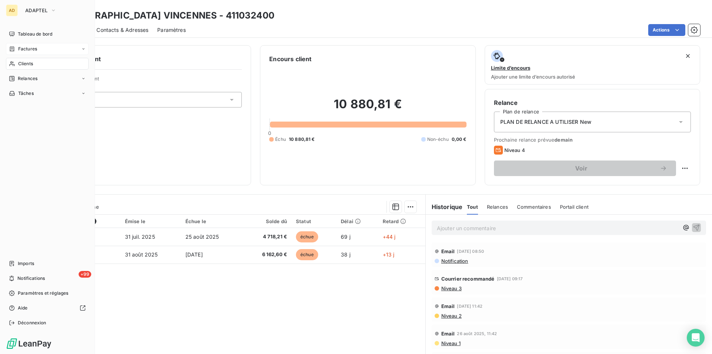
click at [27, 47] on span "Factures" at bounding box center [27, 49] width 19 height 7
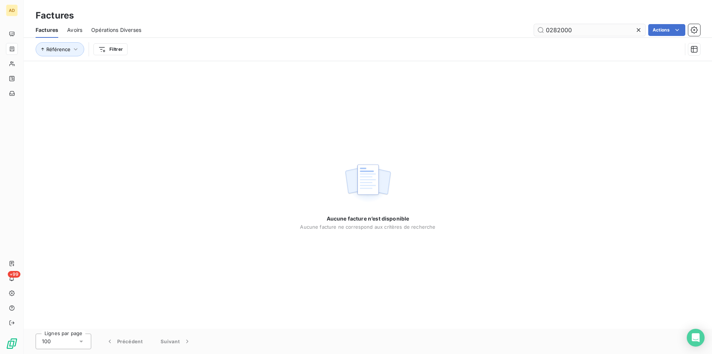
click at [607, 28] on input "0282000" at bounding box center [589, 30] width 111 height 12
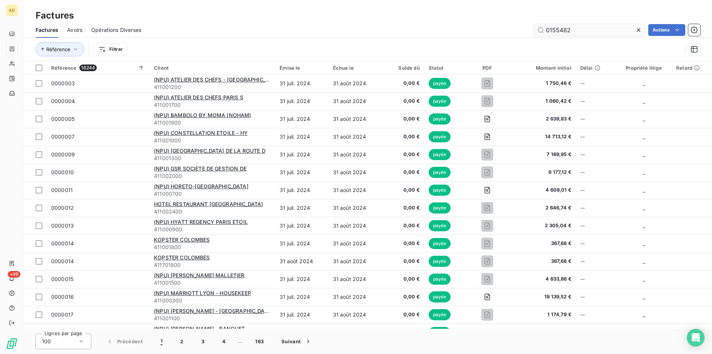
click at [589, 29] on input "0155482" at bounding box center [589, 30] width 111 height 12
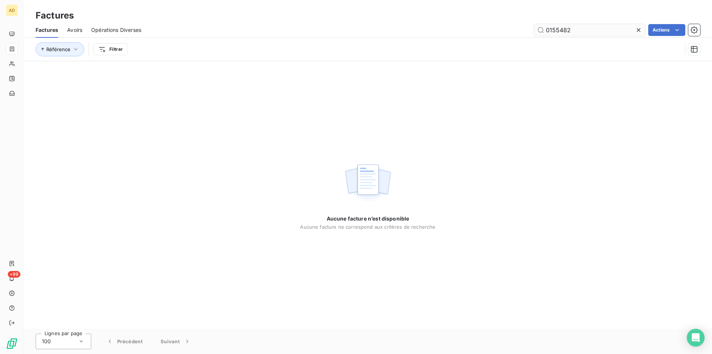
click at [591, 31] on input "0155482" at bounding box center [589, 30] width 111 height 12
type input "0155482"
click at [633, 59] on div "Référence Filtrer" at bounding box center [368, 49] width 664 height 23
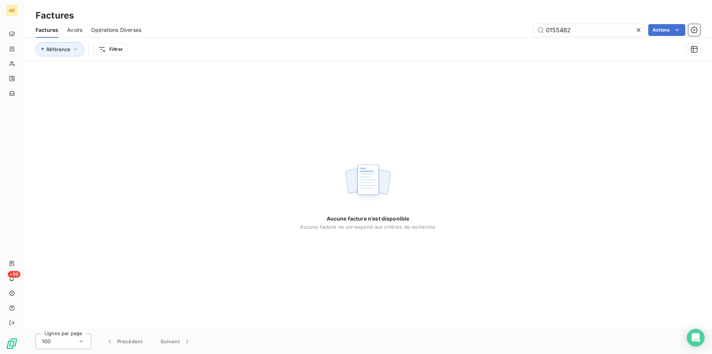
click at [633, 59] on div "Référence Filtrer" at bounding box center [368, 49] width 664 height 23
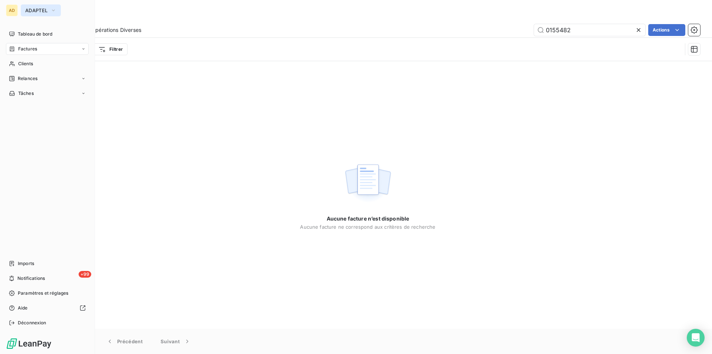
click at [49, 16] on button "ADAPTEL" at bounding box center [41, 10] width 40 height 12
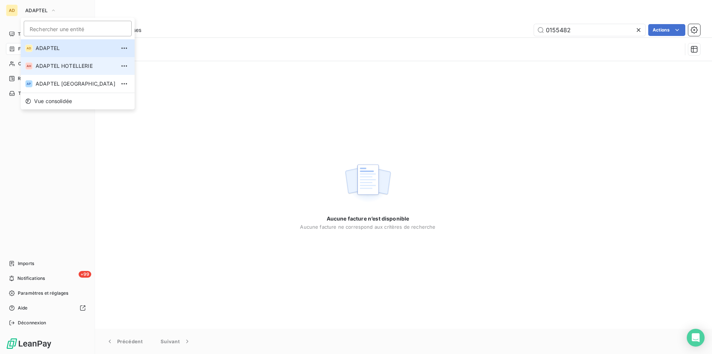
click at [69, 68] on span "ADAPTEL HOTELLERIE" at bounding box center [76, 65] width 80 height 7
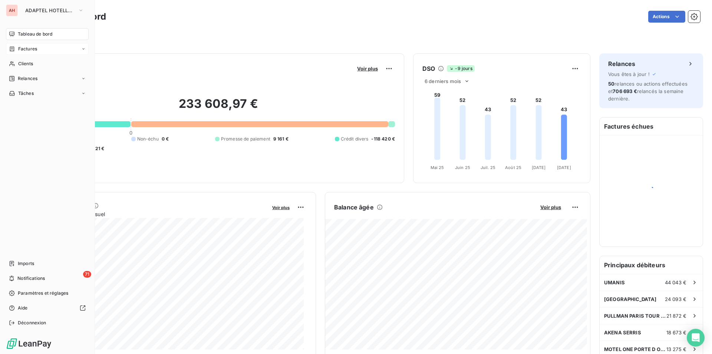
click at [37, 50] on div "Factures" at bounding box center [47, 49] width 83 height 12
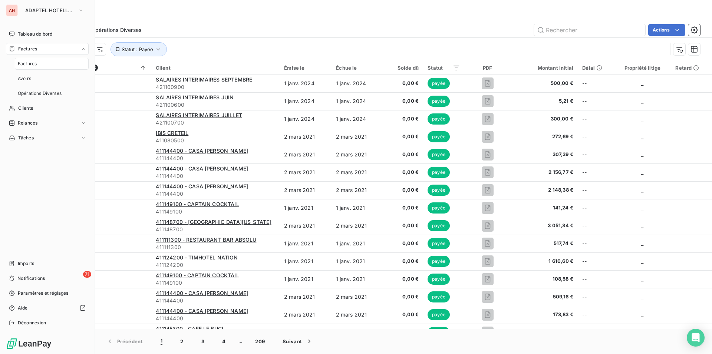
click at [37, 66] on div "Factures" at bounding box center [52, 64] width 74 height 12
click at [33, 50] on span "Factures" at bounding box center [27, 49] width 19 height 7
click at [44, 66] on div "Factures" at bounding box center [52, 64] width 74 height 12
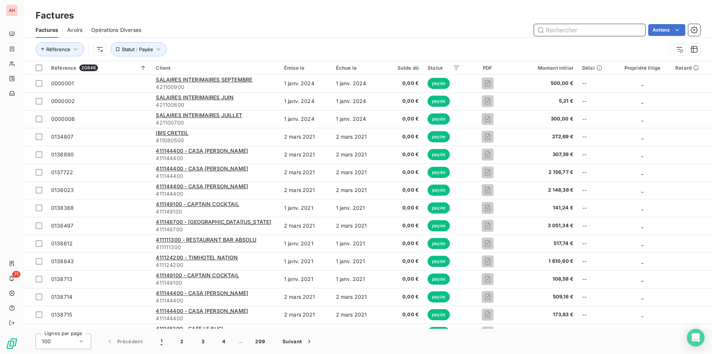
click at [582, 33] on input "text" at bounding box center [589, 30] width 111 height 12
click at [582, 33] on input "0155482" at bounding box center [589, 30] width 111 height 12
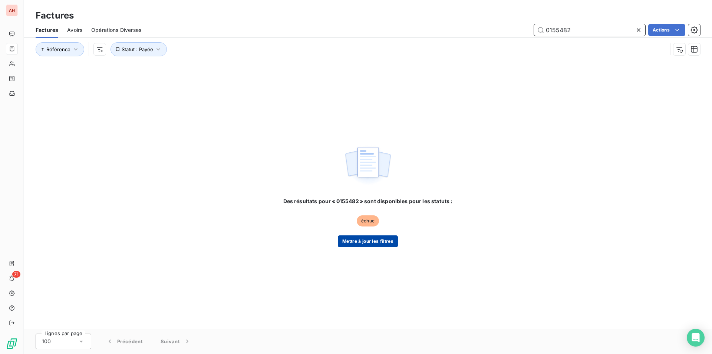
type input "0155482"
click at [378, 239] on button "Mettre à jour les filtres" at bounding box center [368, 241] width 60 height 12
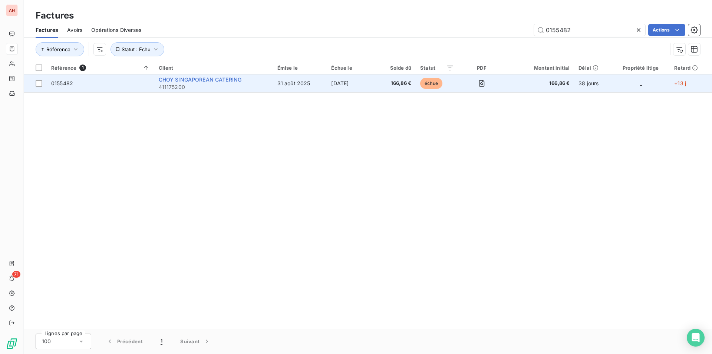
click at [204, 81] on span "CHOY SINGAPOREAN CATERING" at bounding box center [200, 79] width 83 height 6
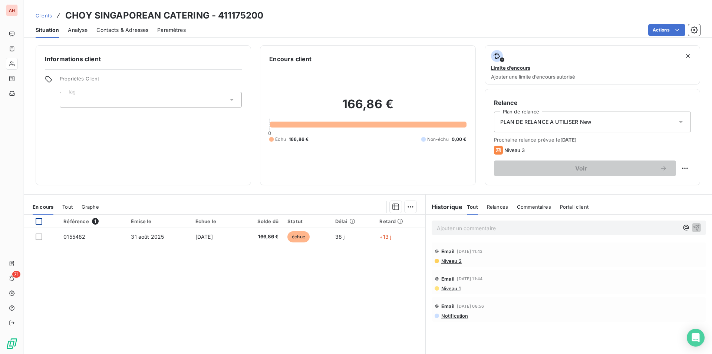
click at [40, 221] on div at bounding box center [39, 221] width 7 height 7
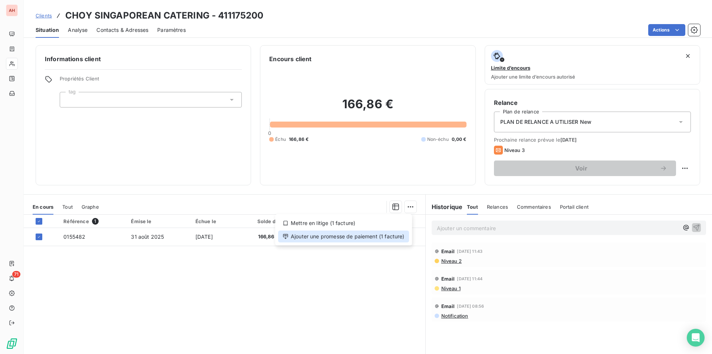
click at [370, 234] on div "Ajouter une promesse de paiement (1 facture)" at bounding box center [343, 237] width 131 height 12
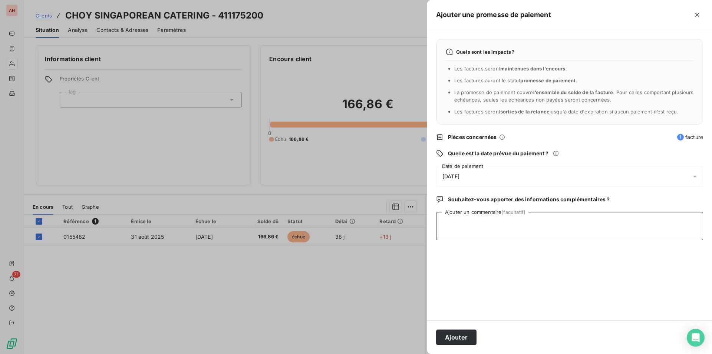
click at [483, 231] on textarea "Ajouter un commentaire (facultatif)" at bounding box center [569, 226] width 267 height 28
type textarea "paiement recu sur ADA 15"
click at [473, 337] on button "Ajouter" at bounding box center [456, 338] width 40 height 16
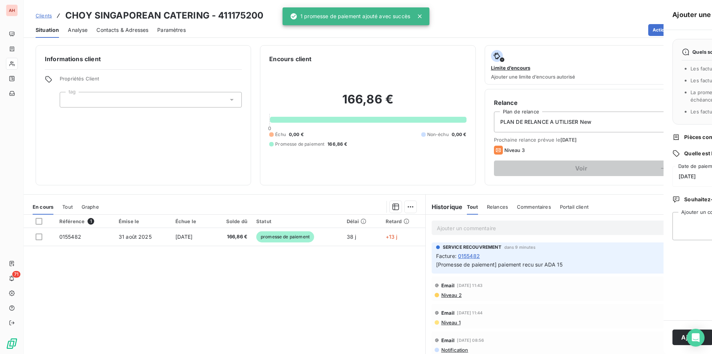
click at [342, 329] on div at bounding box center [356, 177] width 712 height 354
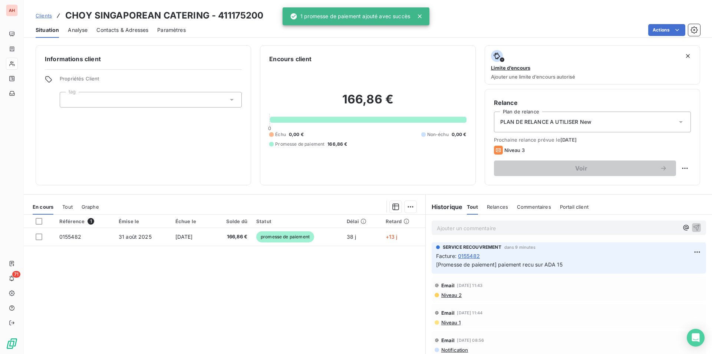
click at [353, 278] on div "Référence 1 Émise le Échue le Solde dû Statut Délai Retard 0155482 [DATE] [DATE…" at bounding box center [224, 286] width 401 height 143
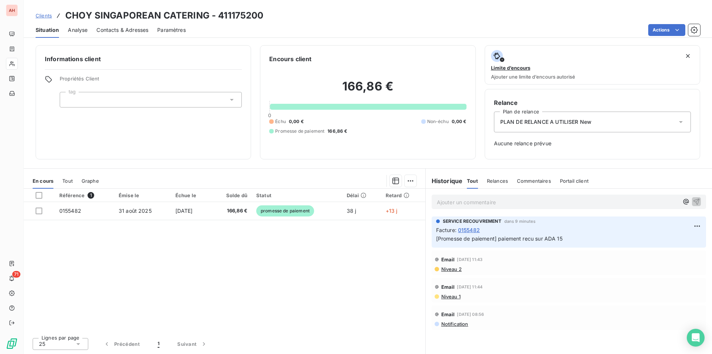
click at [317, 289] on div "Référence 1 Émise le Échue le Solde dû Statut Délai Retard 0155482 [DATE] [DATE…" at bounding box center [224, 260] width 401 height 143
click at [217, 311] on div "Référence 1 Émise le Échue le Solde dû Statut Délai Retard 0155482 [DATE] [DATE…" at bounding box center [224, 260] width 401 height 143
click at [206, 309] on div "Référence 1 Émise le Échue le Solde dû Statut Délai Retard 0155482 [DATE] [DATE…" at bounding box center [224, 260] width 401 height 143
click at [195, 231] on div "Référence 1 Émise le Échue le Solde dû Statut Délai Retard 0155482 [DATE] [DATE…" at bounding box center [224, 260] width 401 height 143
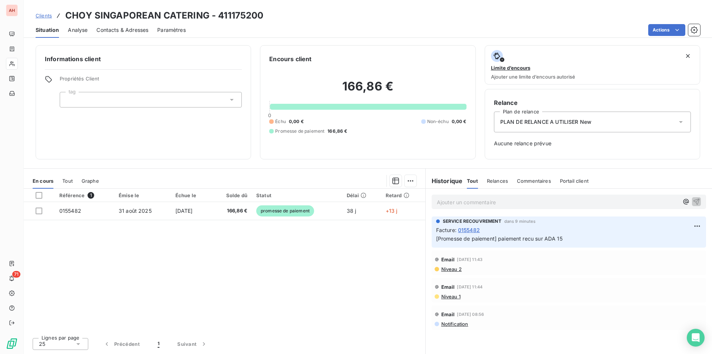
click at [195, 231] on div "Référence 1 Émise le Échue le Solde dû Statut Délai Retard 0155482 [DATE] [DATE…" at bounding box center [224, 260] width 401 height 143
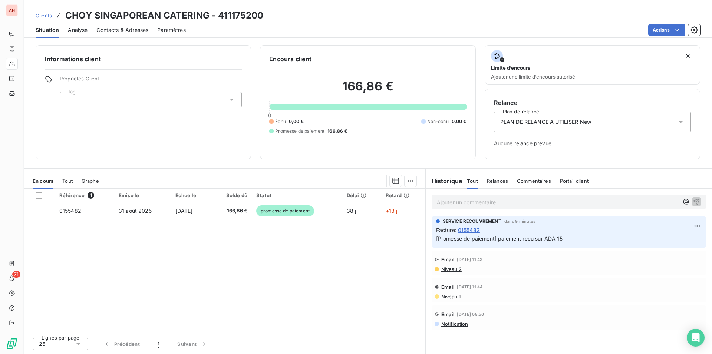
click at [325, 156] on div "Encours client 166,86 € 0 Échu 0,00 € Non-échu 0,00 € Promesse de paiement 166,…" at bounding box center [367, 102] width 215 height 114
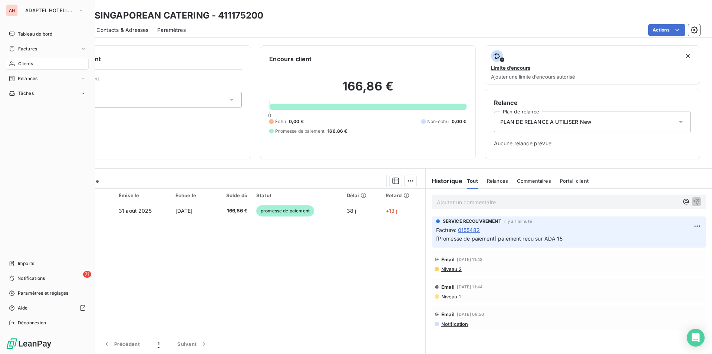
click at [14, 62] on icon at bounding box center [12, 64] width 6 height 6
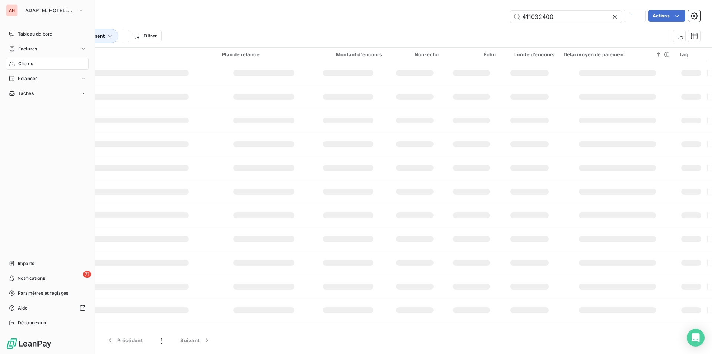
type input "411032400"
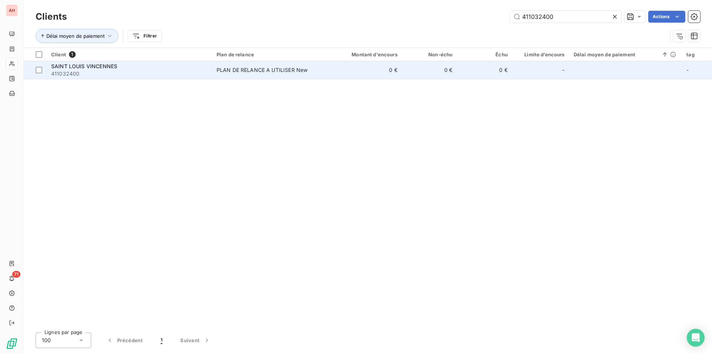
click at [145, 67] on div "SAINT LOUIS VINCENNES" at bounding box center [129, 66] width 156 height 7
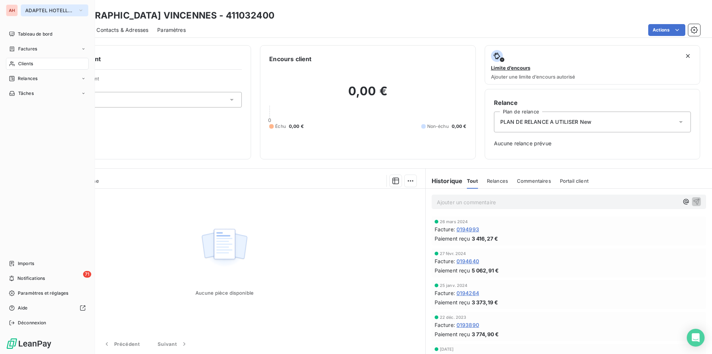
click at [37, 6] on button "ADAPTEL HOTELLERIE" at bounding box center [54, 10] width 67 height 12
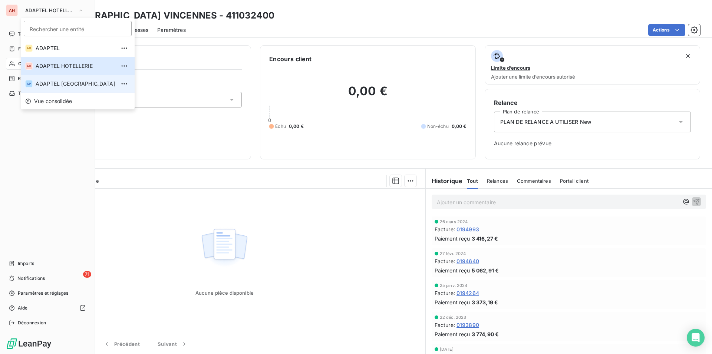
click at [73, 87] on li "AP ADAPTEL [GEOGRAPHIC_DATA]" at bounding box center [78, 84] width 114 height 18
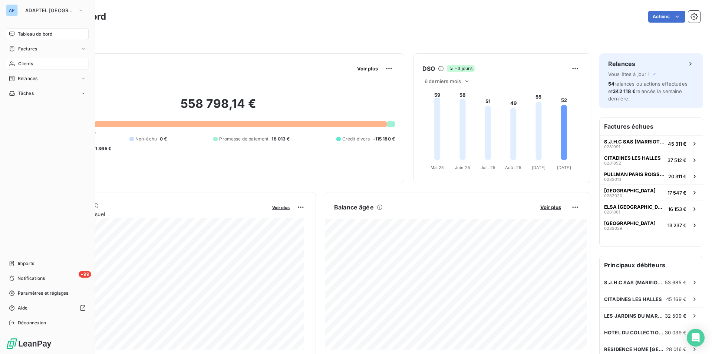
click at [20, 63] on span "Clients" at bounding box center [25, 63] width 15 height 7
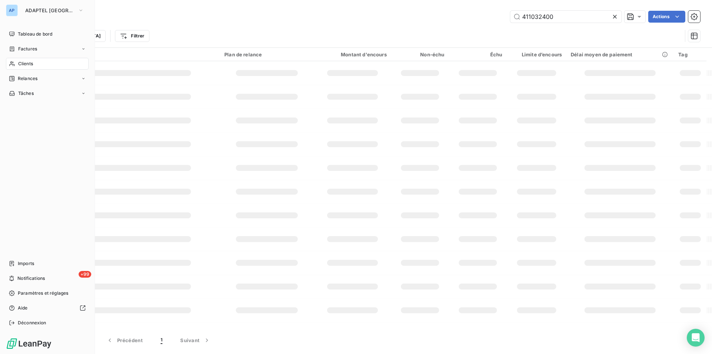
type input "411032400"
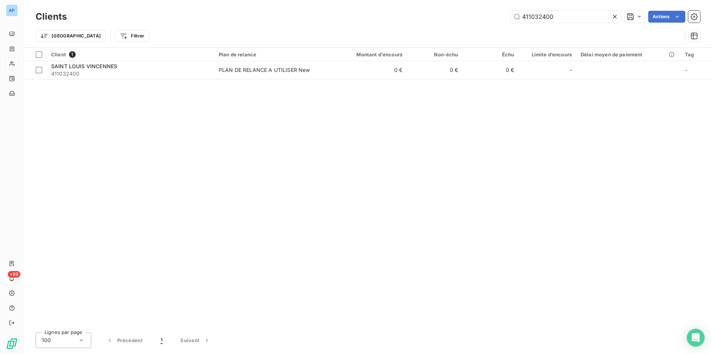
click at [618, 14] on div at bounding box center [616, 17] width 10 height 12
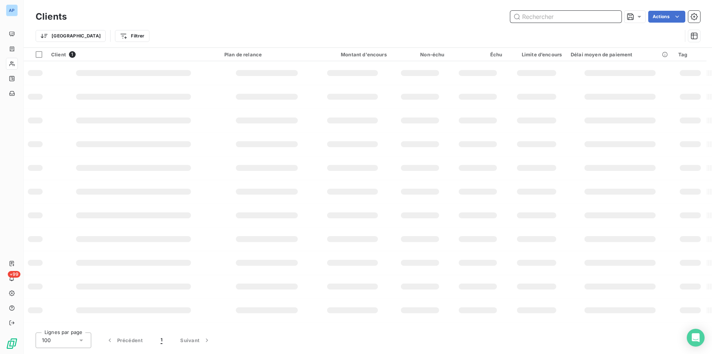
click at [618, 14] on input "text" at bounding box center [565, 17] width 111 height 12
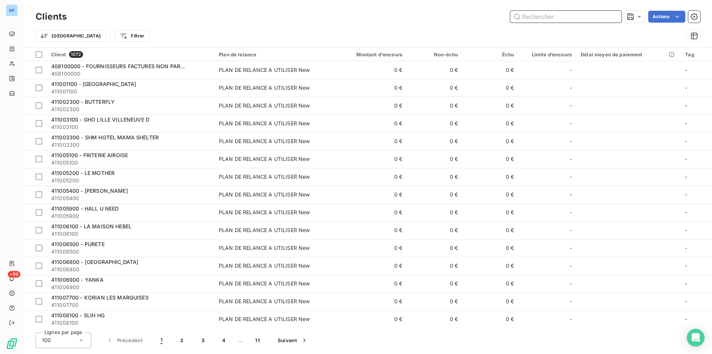
click at [605, 15] on input "text" at bounding box center [565, 17] width 111 height 12
click at [592, 19] on input "text" at bounding box center [565, 17] width 111 height 12
paste input "[GEOGRAPHIC_DATA]"
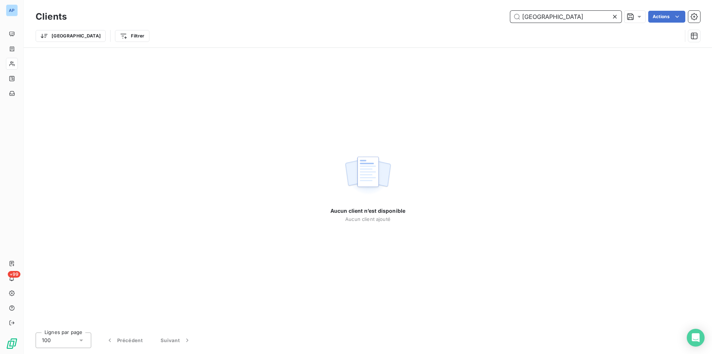
type input "[GEOGRAPHIC_DATA]"
click at [615, 15] on icon at bounding box center [614, 16] width 7 height 7
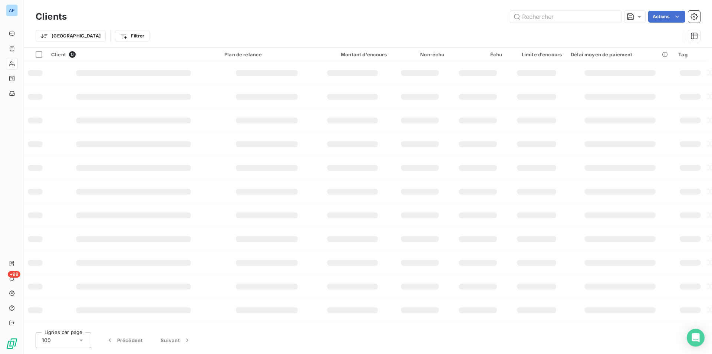
click at [551, 25] on div "Trier Filtrer" at bounding box center [368, 35] width 664 height 23
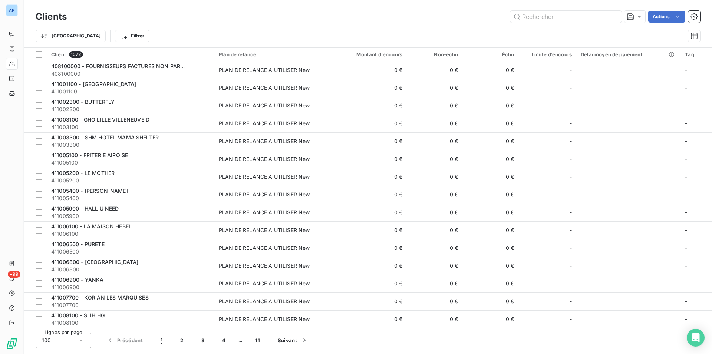
click at [551, 25] on div "Trier Filtrer" at bounding box center [368, 35] width 664 height 23
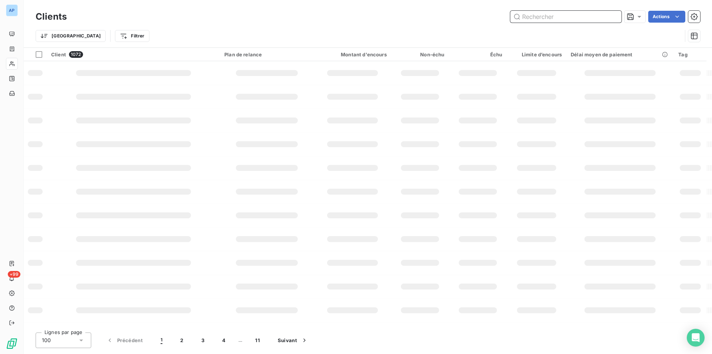
click at [560, 15] on input "text" at bounding box center [565, 17] width 111 height 12
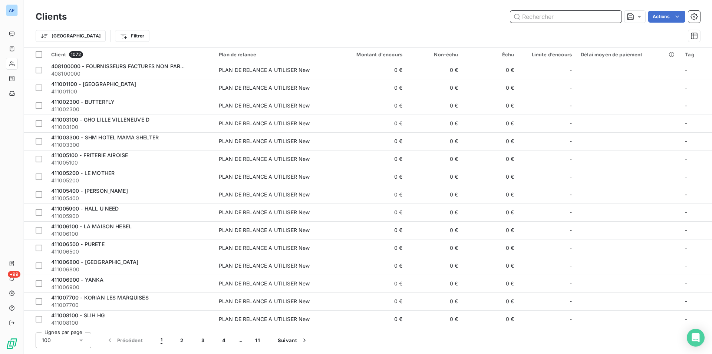
click at [560, 15] on input "text" at bounding box center [565, 17] width 111 height 12
paste input "411032400"
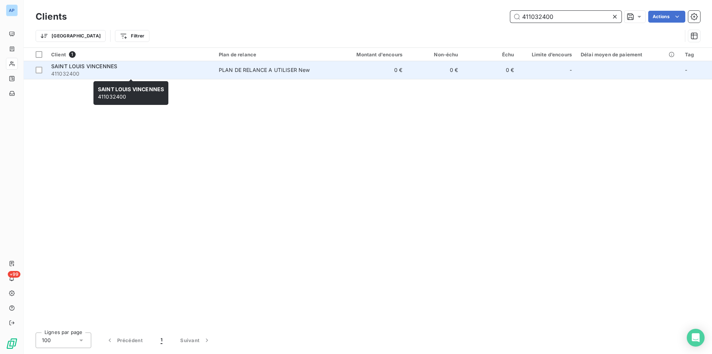
type input "411032400"
click at [153, 74] on span "411032400" at bounding box center [130, 73] width 159 height 7
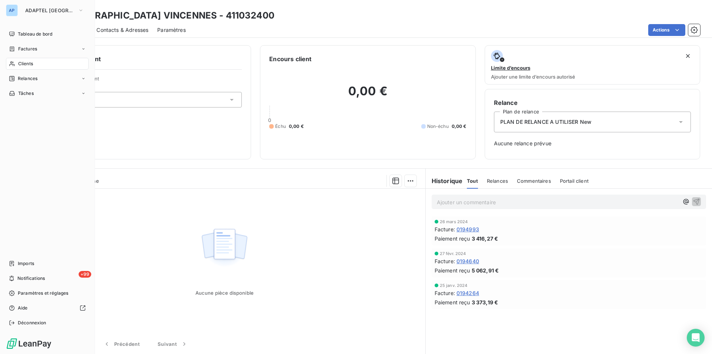
click at [15, 11] on div "AP" at bounding box center [12, 10] width 12 height 12
click at [34, 21] on div "AP ADAPTEL PARIS Tableau de bord Factures Clients Relances Tâches Imports +99 N…" at bounding box center [47, 177] width 95 height 354
click at [41, 12] on span "ADAPTEL [GEOGRAPHIC_DATA]" at bounding box center [50, 10] width 50 height 6
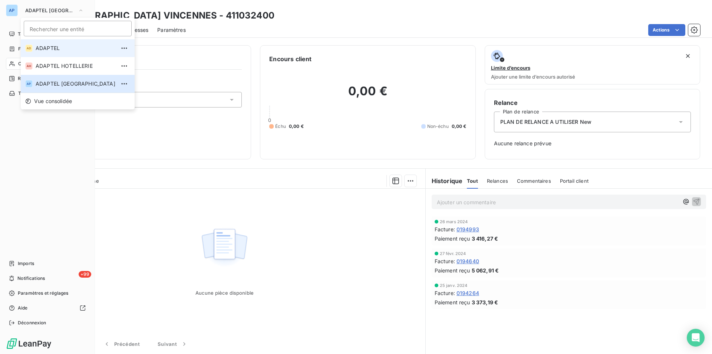
click at [46, 53] on li "AD ADAPTEL" at bounding box center [78, 48] width 114 height 18
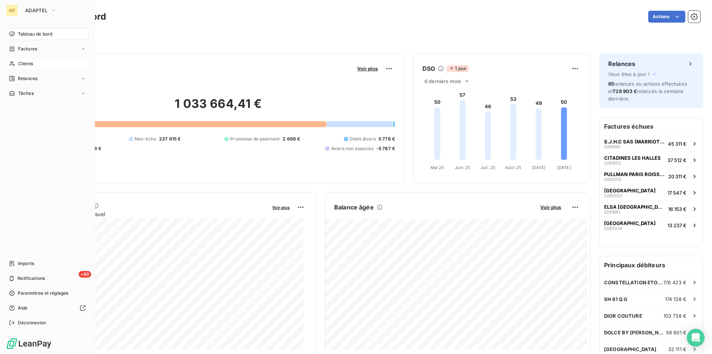
click at [36, 62] on div "Clients" at bounding box center [47, 64] width 83 height 12
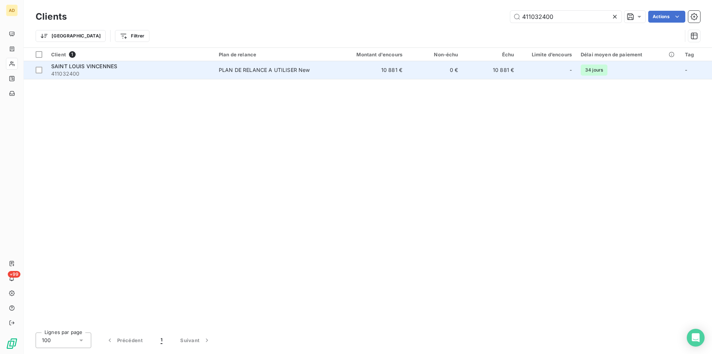
click at [233, 70] on div "PLAN DE RELANCE A UTILISER New" at bounding box center [264, 69] width 91 height 7
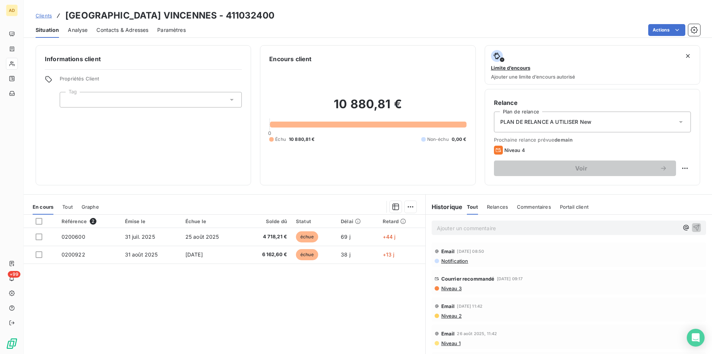
click at [357, 331] on div "Référence 2 Émise le Échue le Solde dû Statut Délai Retard 0200600 [DATE] [DATE…" at bounding box center [224, 286] width 401 height 143
click at [369, 300] on div "Référence 2 Émise le Échue le Solde dû Statut Délai Retard 0200600 [DATE] [DATE…" at bounding box center [224, 286] width 401 height 143
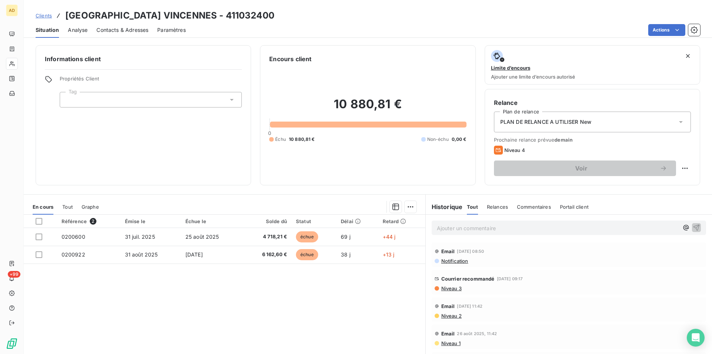
click at [369, 300] on div "Référence 2 Émise le Échue le Solde dû Statut Délai Retard 0200600 [DATE] [DATE…" at bounding box center [224, 286] width 401 height 143
click at [343, 314] on div "Référence 2 Émise le Échue le Solde dû Statut Délai Retard 0200600 [DATE] [DATE…" at bounding box center [224, 286] width 401 height 143
click at [334, 322] on div "Référence 2 Émise le Échue le Solde dû Statut Délai Retard 0200600 [DATE] [DATE…" at bounding box center [224, 286] width 401 height 143
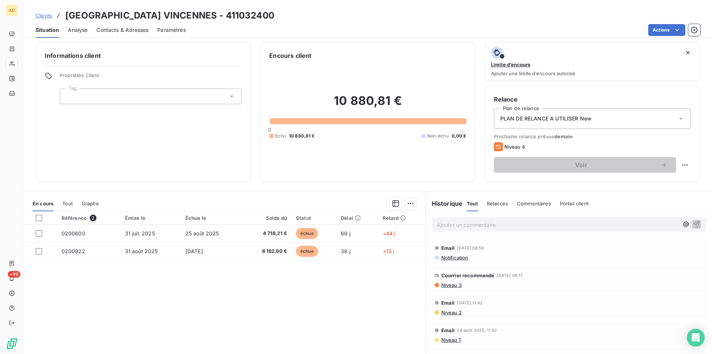
drag, startPoint x: 65, startPoint y: 14, endPoint x: 466, endPoint y: 354, distance: 525.7
click at [466, 354] on div "Clients SAINT [PERSON_NAME] - 411032400 Situation Analyse Contacts & Adresses P…" at bounding box center [368, 177] width 688 height 354
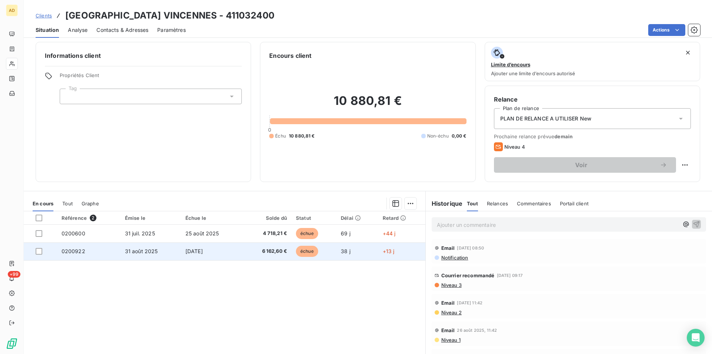
copy div "Email 20 aoû"
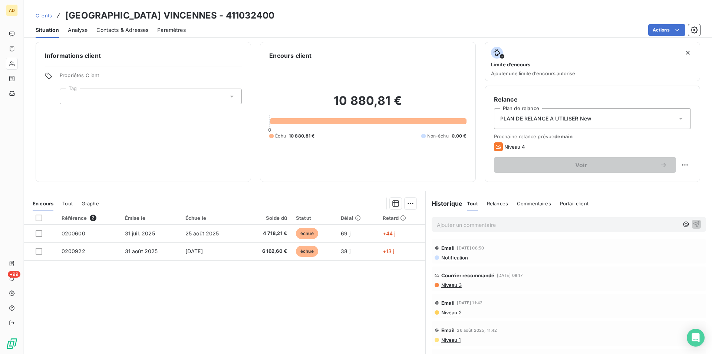
click at [135, 24] on div "Contacts & Adresses" at bounding box center [122, 30] width 52 height 16
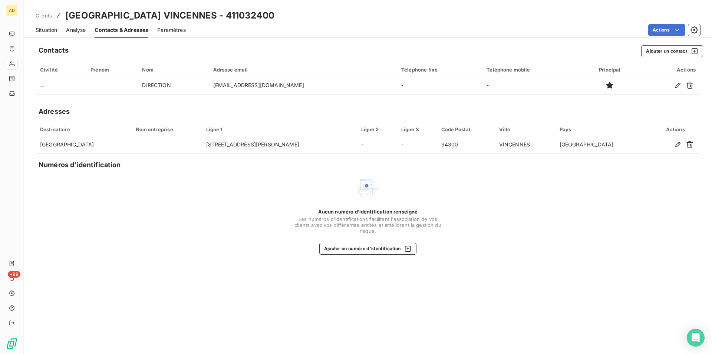
click at [273, 222] on div "Aucun numéro d’identification renseigné Les numéros d'identifications faciliten…" at bounding box center [368, 215] width 664 height 79
click at [192, 208] on div "Aucun numéro d’identification renseigné Les numéros d'identifications faciliten…" at bounding box center [368, 215] width 664 height 79
click at [90, 215] on div "Aucun numéro d’identification renseigné Les numéros d'identifications faciliten…" at bounding box center [368, 215] width 664 height 79
click at [245, 210] on div "Aucun numéro d’identification renseigné Les numéros d'identifications faciliten…" at bounding box center [368, 215] width 664 height 79
click at [52, 33] on span "Situation" at bounding box center [47, 29] width 22 height 7
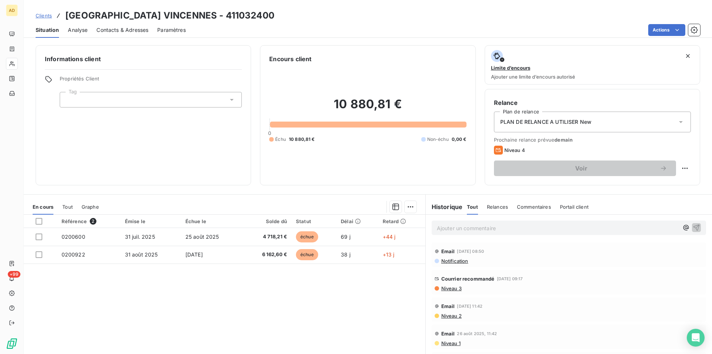
scroll to position [10, 0]
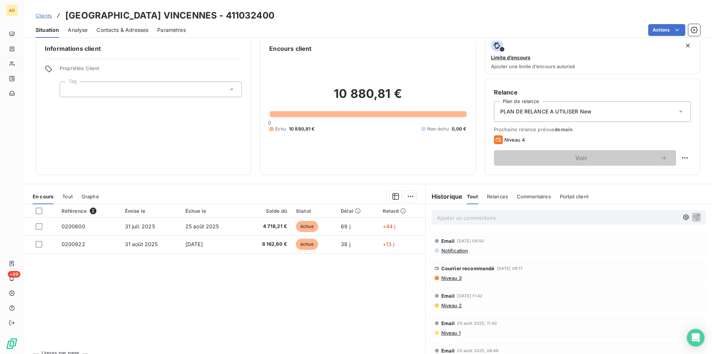
click at [309, 268] on div "Référence 2 Émise le Échue le Solde dû Statut Délai Retard 0200600 [DATE] [DATE…" at bounding box center [224, 275] width 401 height 143
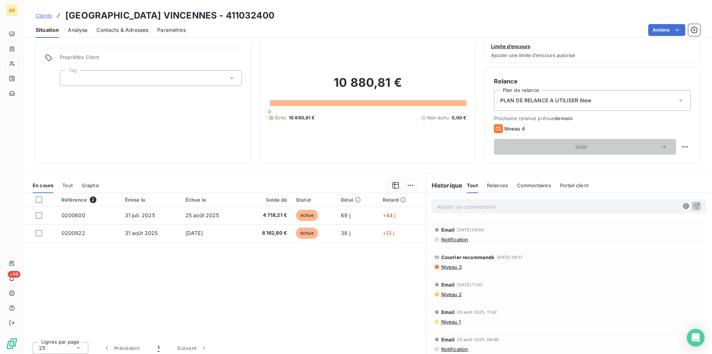
scroll to position [26, 0]
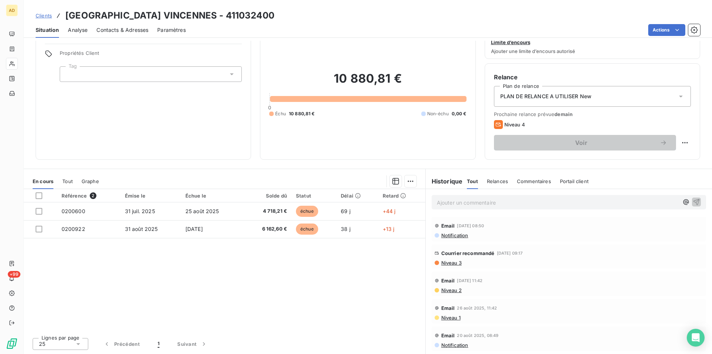
click at [308, 267] on div "Référence 2 Émise le Échue le Solde dû Statut Délai Retard 0200600 [DATE] [DATE…" at bounding box center [224, 260] width 401 height 143
click at [188, 283] on div "Référence 2 Émise le Échue le Solde dû Statut Délai Retard 0200600 [DATE] [DATE…" at bounding box center [224, 260] width 401 height 143
click at [226, 252] on div "Référence 2 Émise le Échue le Solde dû Statut Délai Retard 0200600 [DATE] [DATE…" at bounding box center [224, 260] width 401 height 143
click at [208, 277] on div "Référence 2 Émise le Échue le Solde dû Statut Délai Retard 0200600 [DATE] [DATE…" at bounding box center [224, 260] width 401 height 143
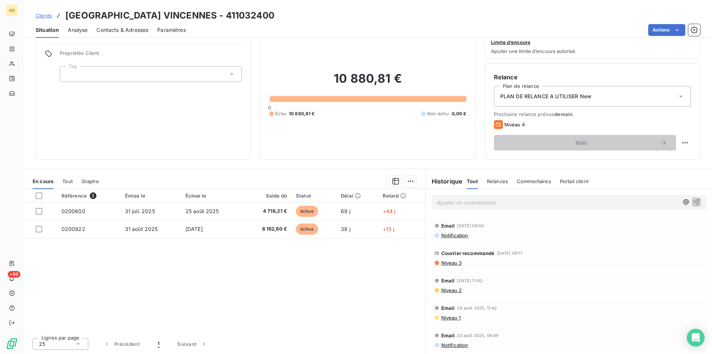
click at [208, 277] on div "Référence 2 Émise le Échue le Solde dû Statut Délai Retard 0200600 [DATE] [DATE…" at bounding box center [224, 260] width 401 height 143
click at [130, 28] on span "Contacts & Adresses" at bounding box center [122, 29] width 52 height 7
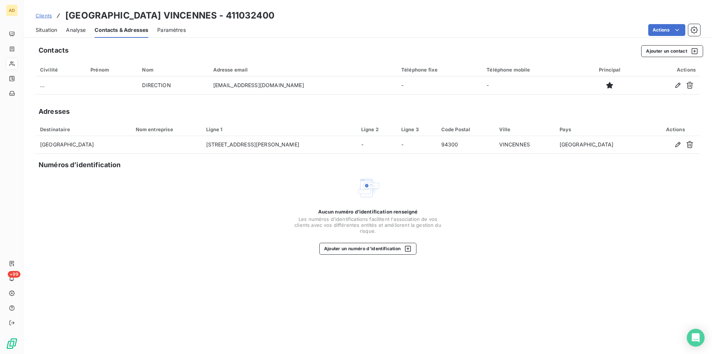
click at [49, 28] on span "Situation" at bounding box center [47, 29] width 22 height 7
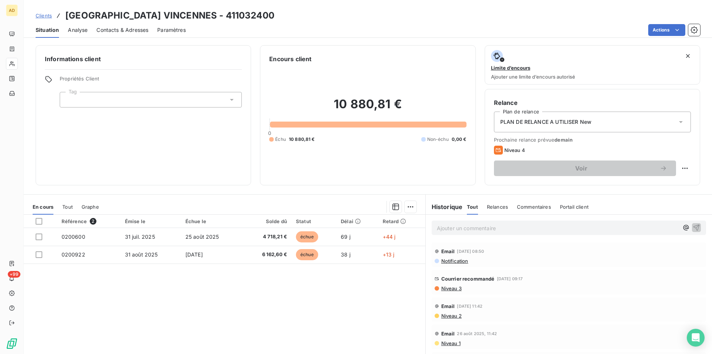
click at [115, 31] on span "Contacts & Adresses" at bounding box center [122, 29] width 52 height 7
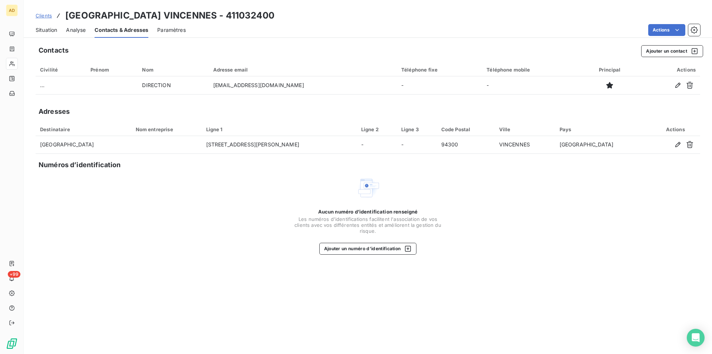
click at [36, 26] on span "Situation" at bounding box center [47, 29] width 22 height 7
